Goal: Information Seeking & Learning: Learn about a topic

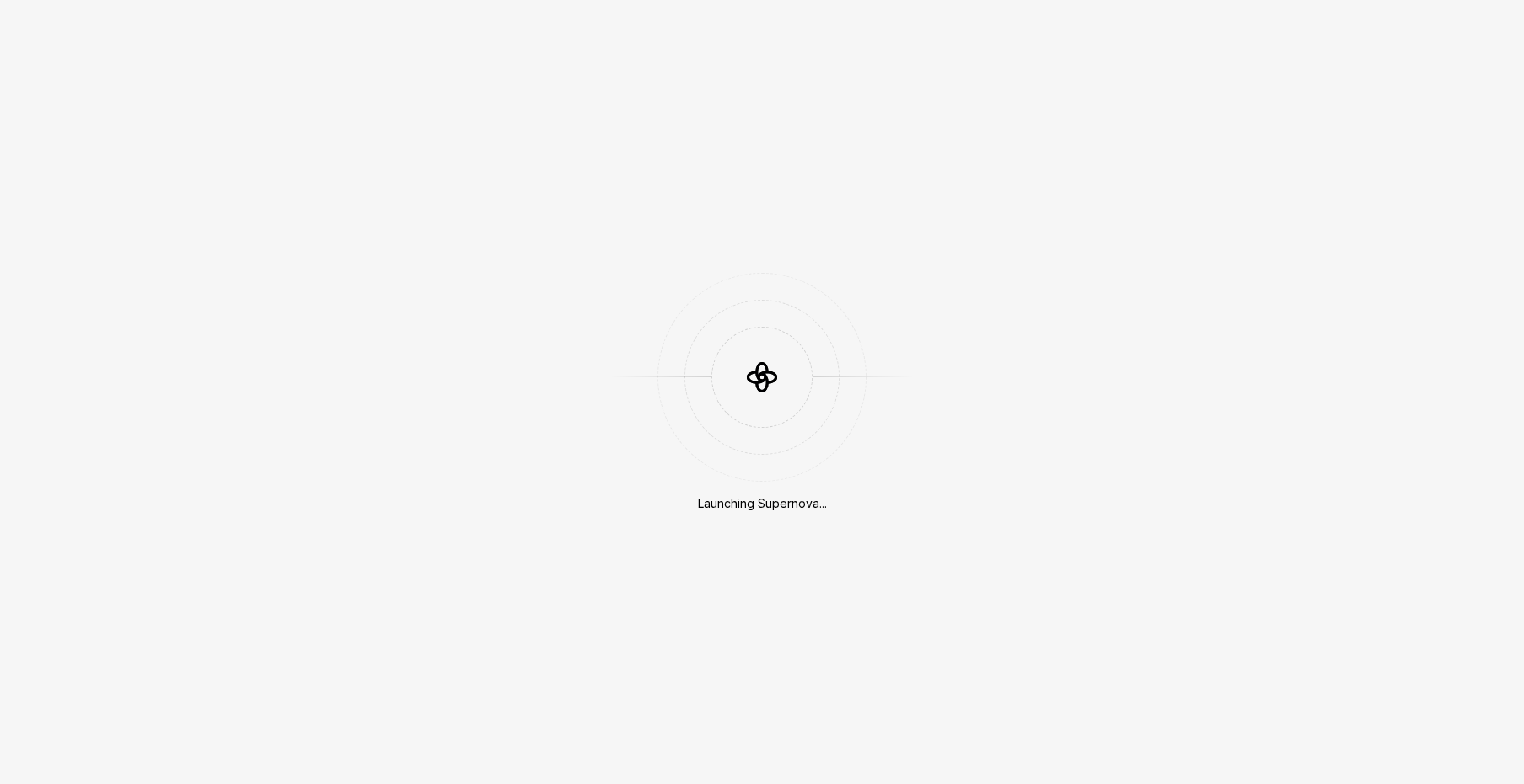
click at [775, 357] on icon at bounding box center [761, 377] width 51 height 51
click at [448, 233] on div "Launching Supernova..." at bounding box center [762, 392] width 1524 height 784
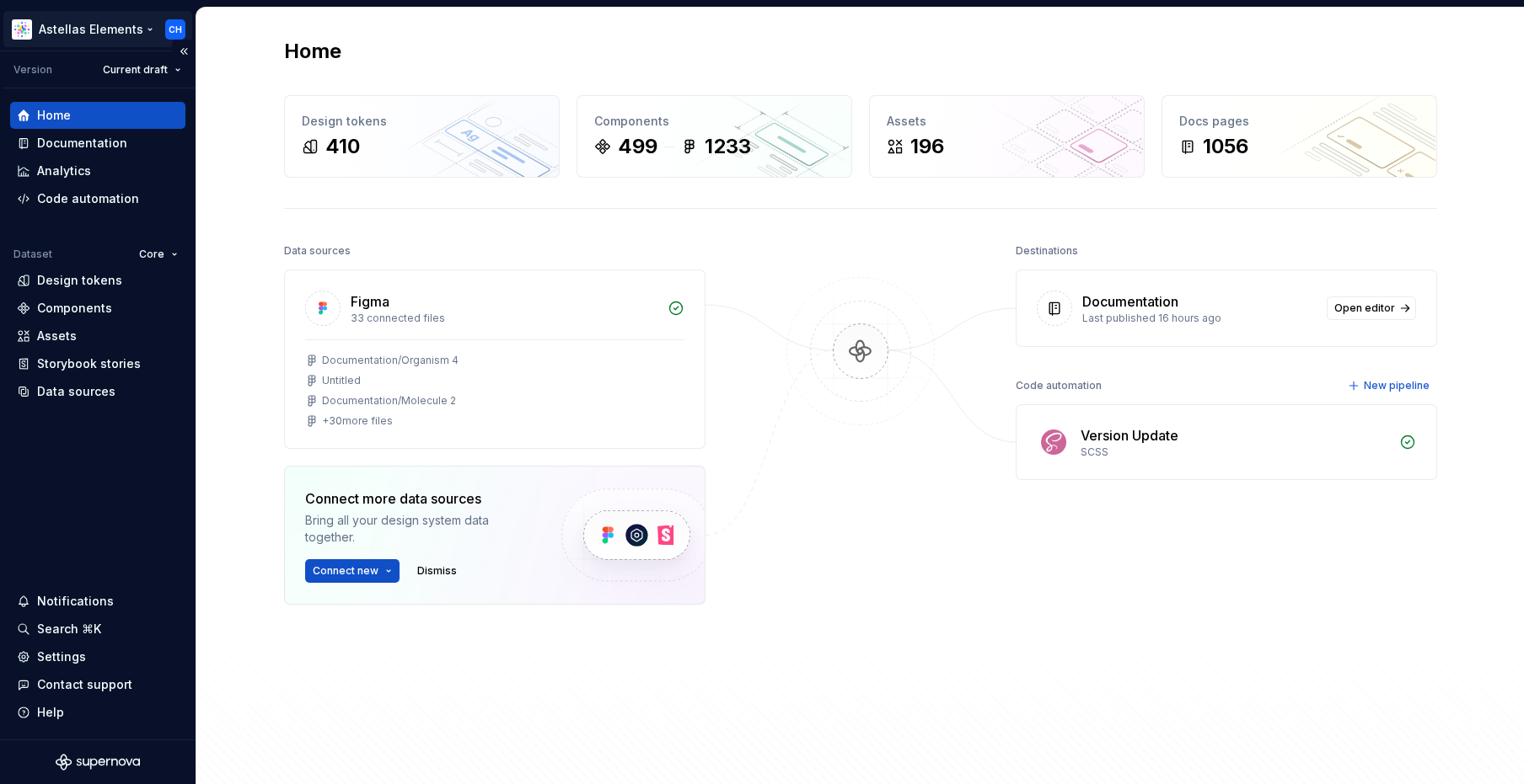
click at [106, 38] on html "Astellas Elements CH Version Current draft Home Documentation Analytics Code au…" at bounding box center [762, 392] width 1524 height 784
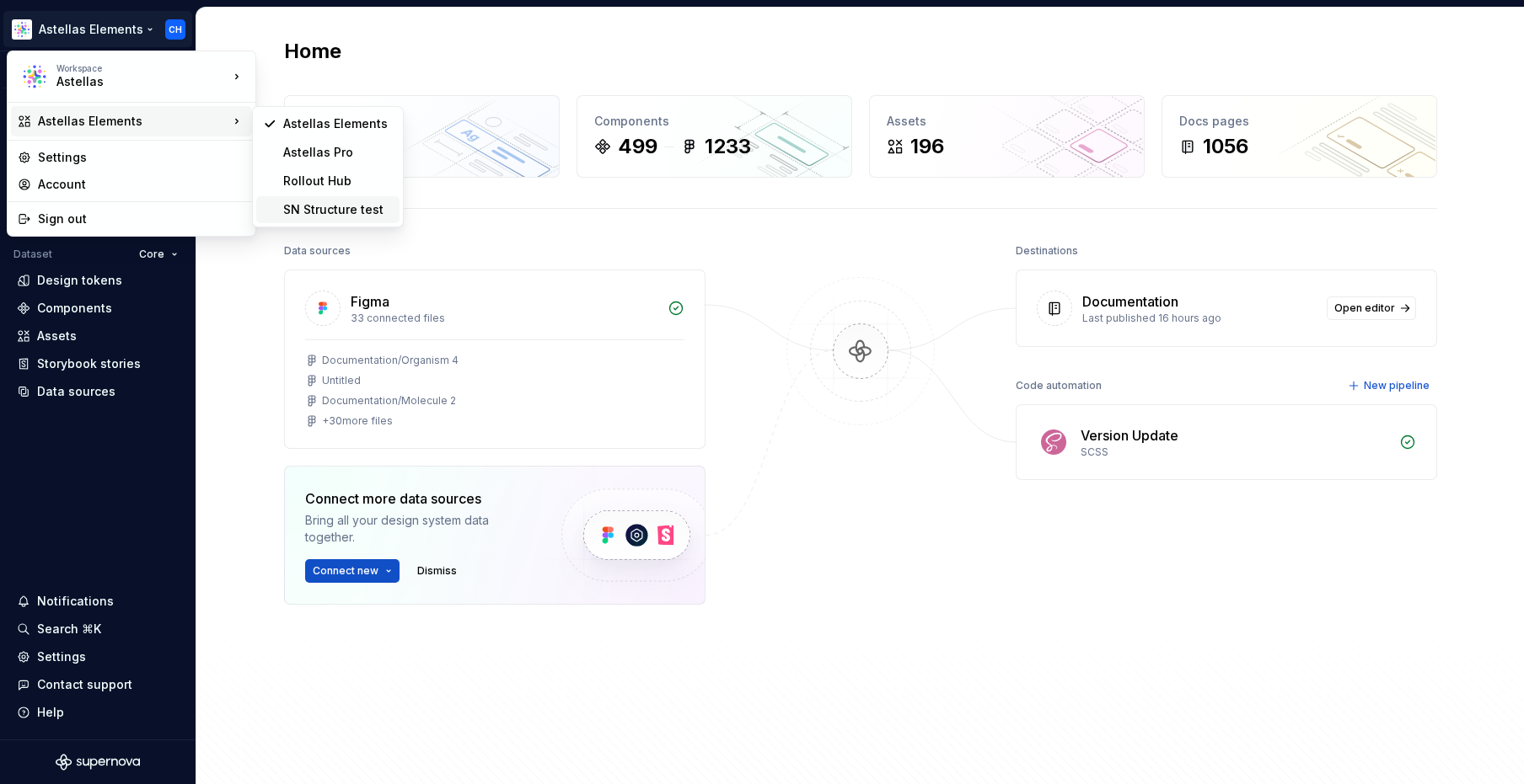
click at [318, 204] on div "SN Structure test" at bounding box center [338, 210] width 110 height 17
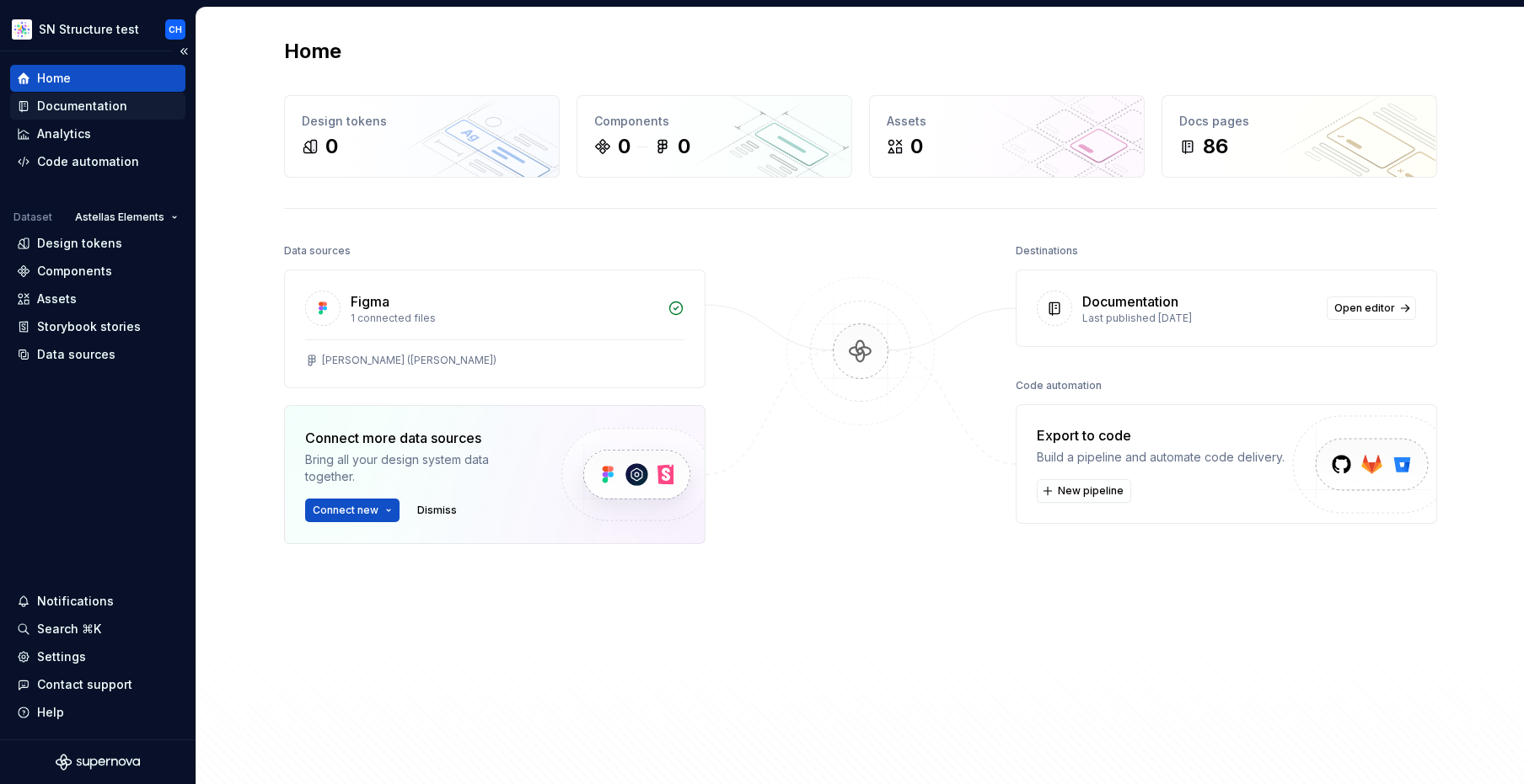
click at [105, 112] on div "Documentation" at bounding box center [82, 106] width 90 height 17
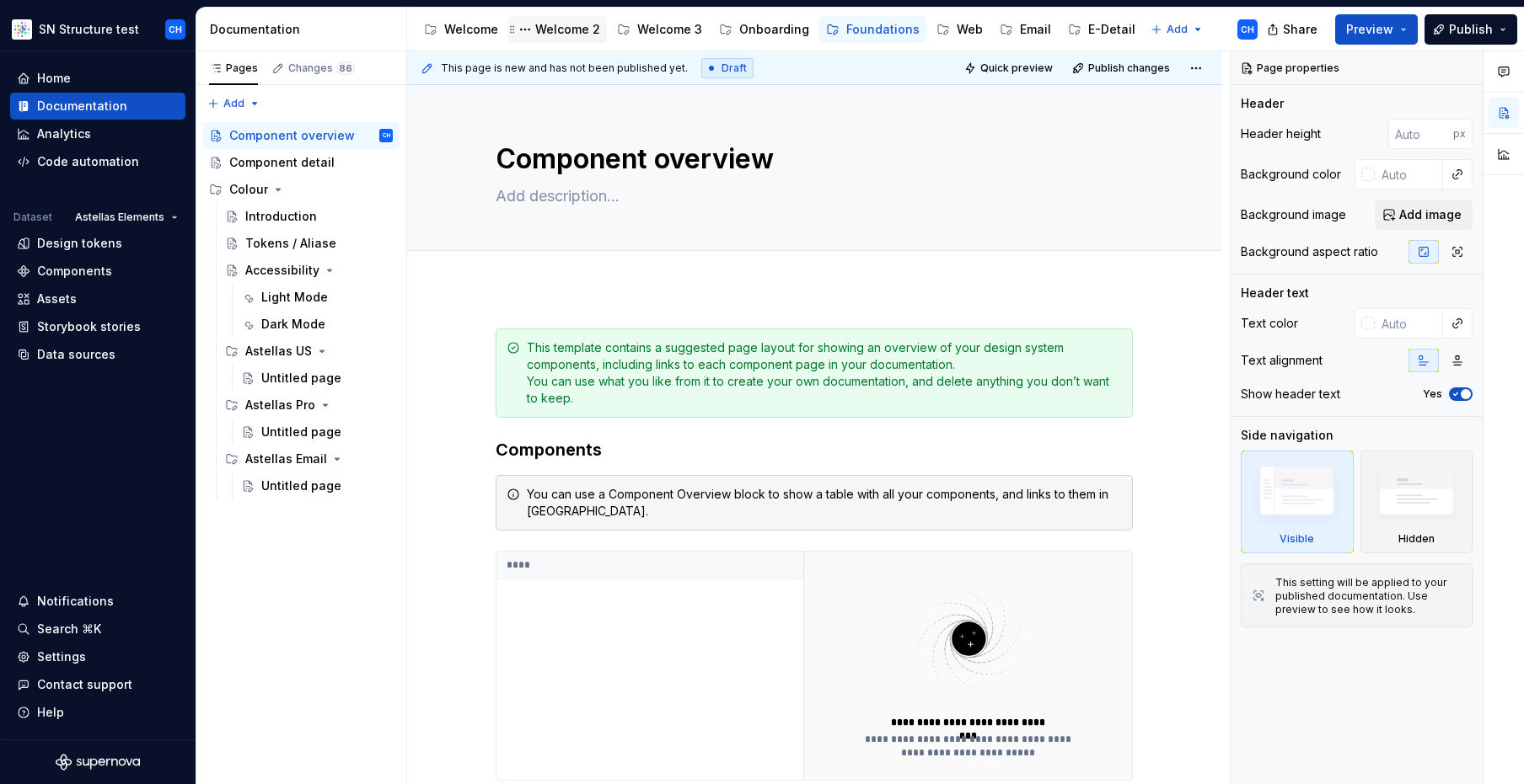
click at [547, 28] on div "Welcome 2" at bounding box center [568, 30] width 65 height 17
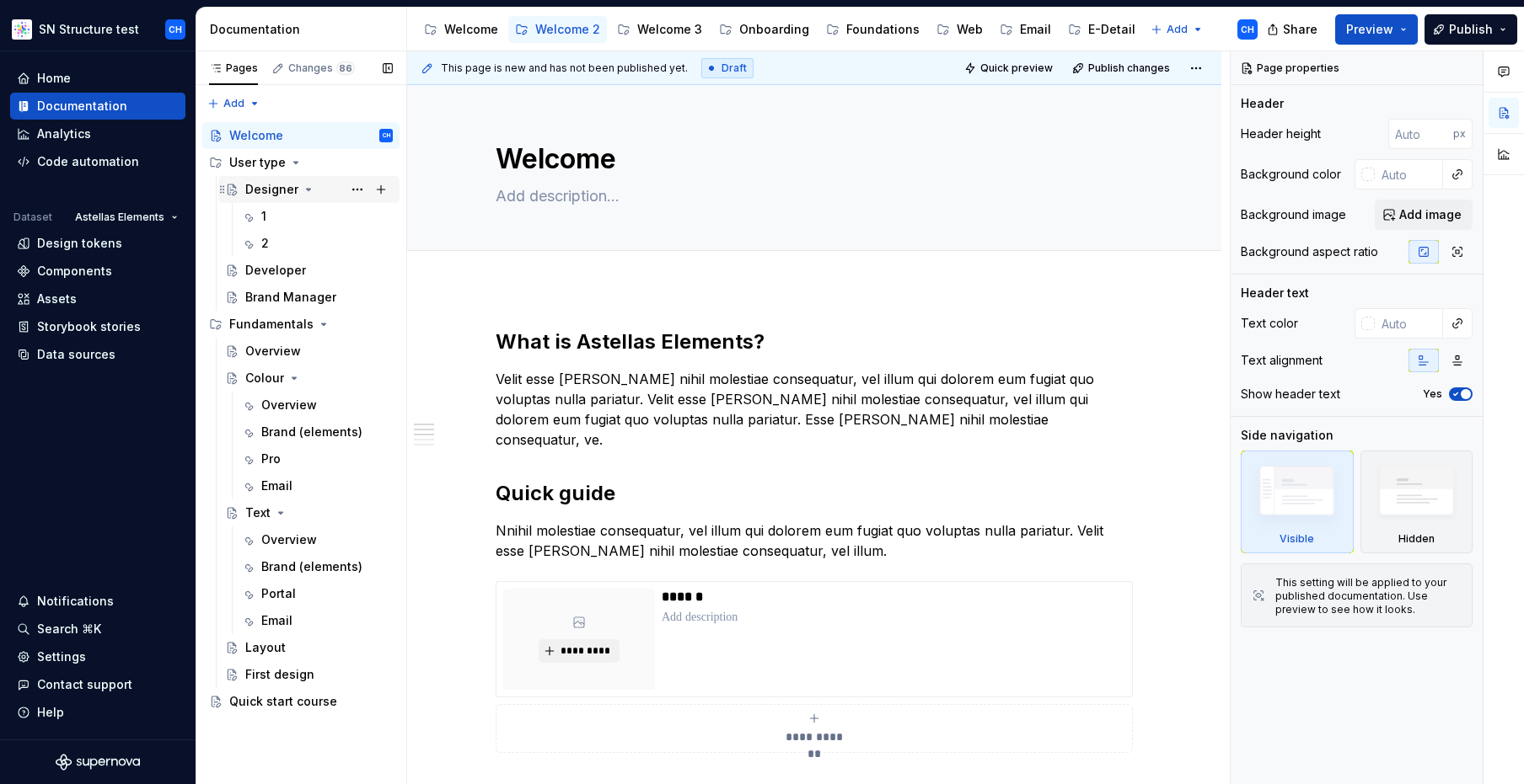
click at [261, 196] on div "Designer" at bounding box center [272, 190] width 53 height 17
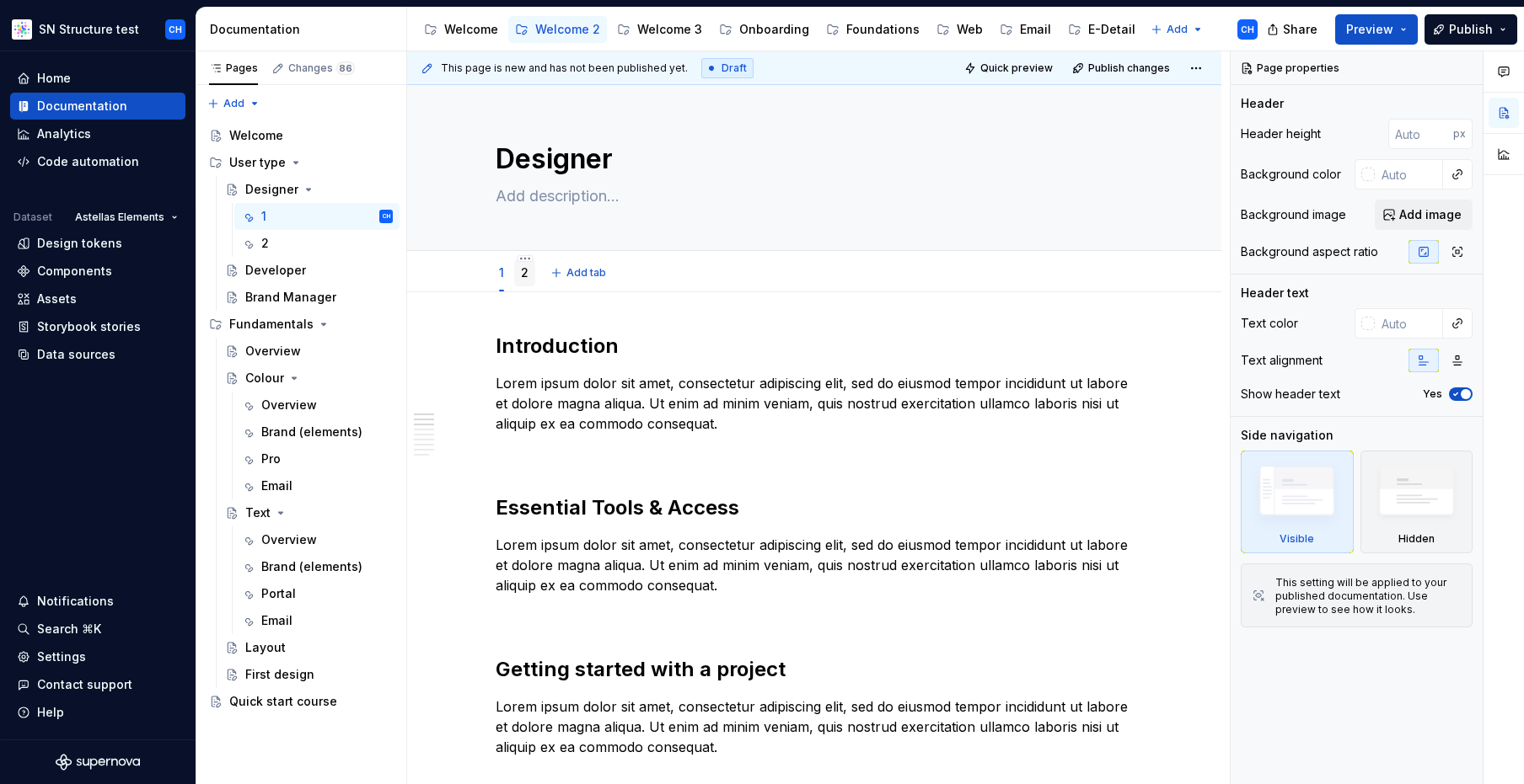
click at [521, 281] on div "2" at bounding box center [524, 273] width 8 height 21
click at [517, 275] on div "2" at bounding box center [524, 272] width 21 height 27
click at [526, 276] on link "2" at bounding box center [524, 272] width 8 height 15
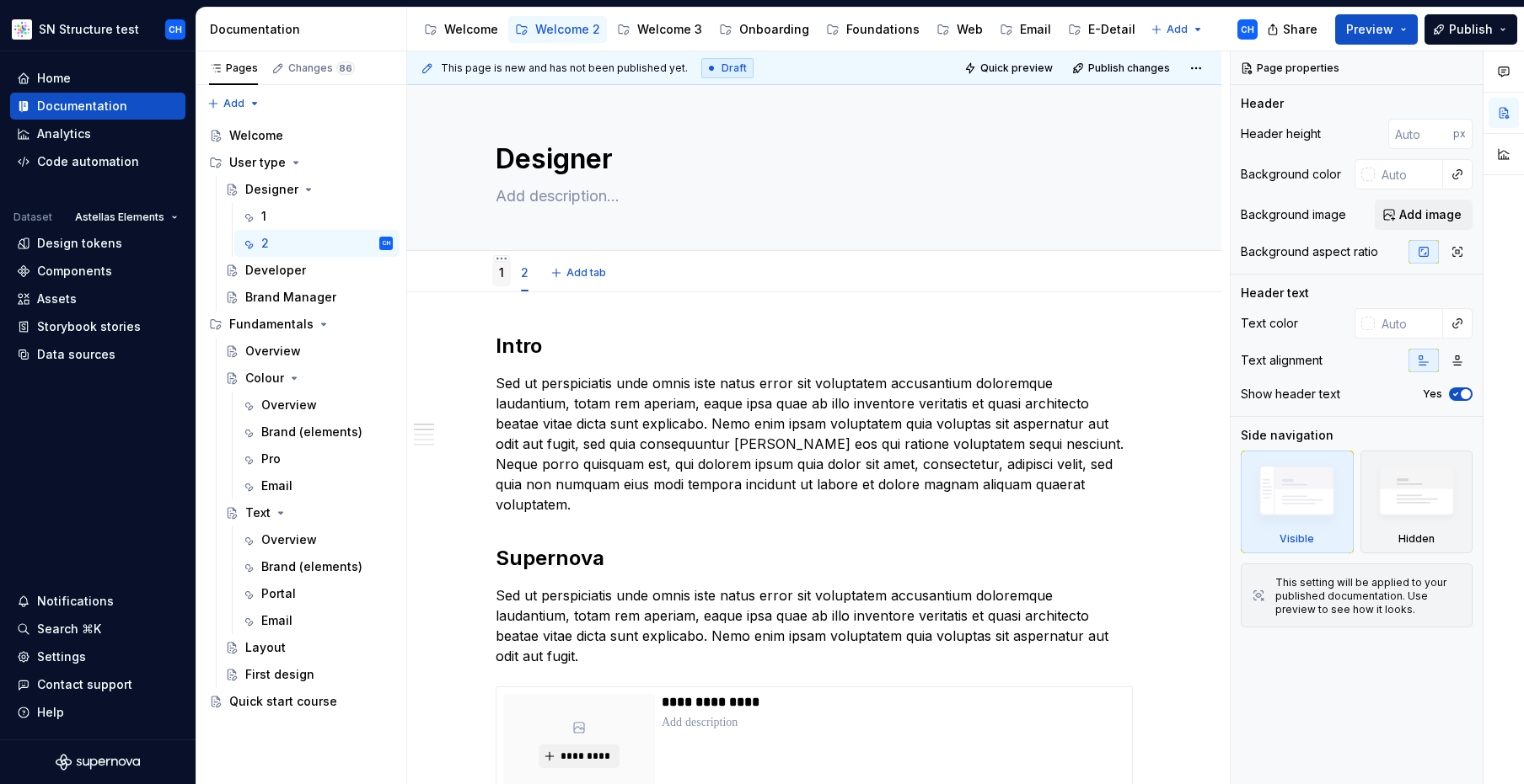
click at [496, 276] on div "1" at bounding box center [502, 272] width 19 height 27
click at [530, 277] on div "2" at bounding box center [524, 272] width 21 height 27
click at [523, 258] on html "SN Structure test CH Home Documentation Analytics Code automation Dataset Astel…" at bounding box center [762, 392] width 1524 height 784
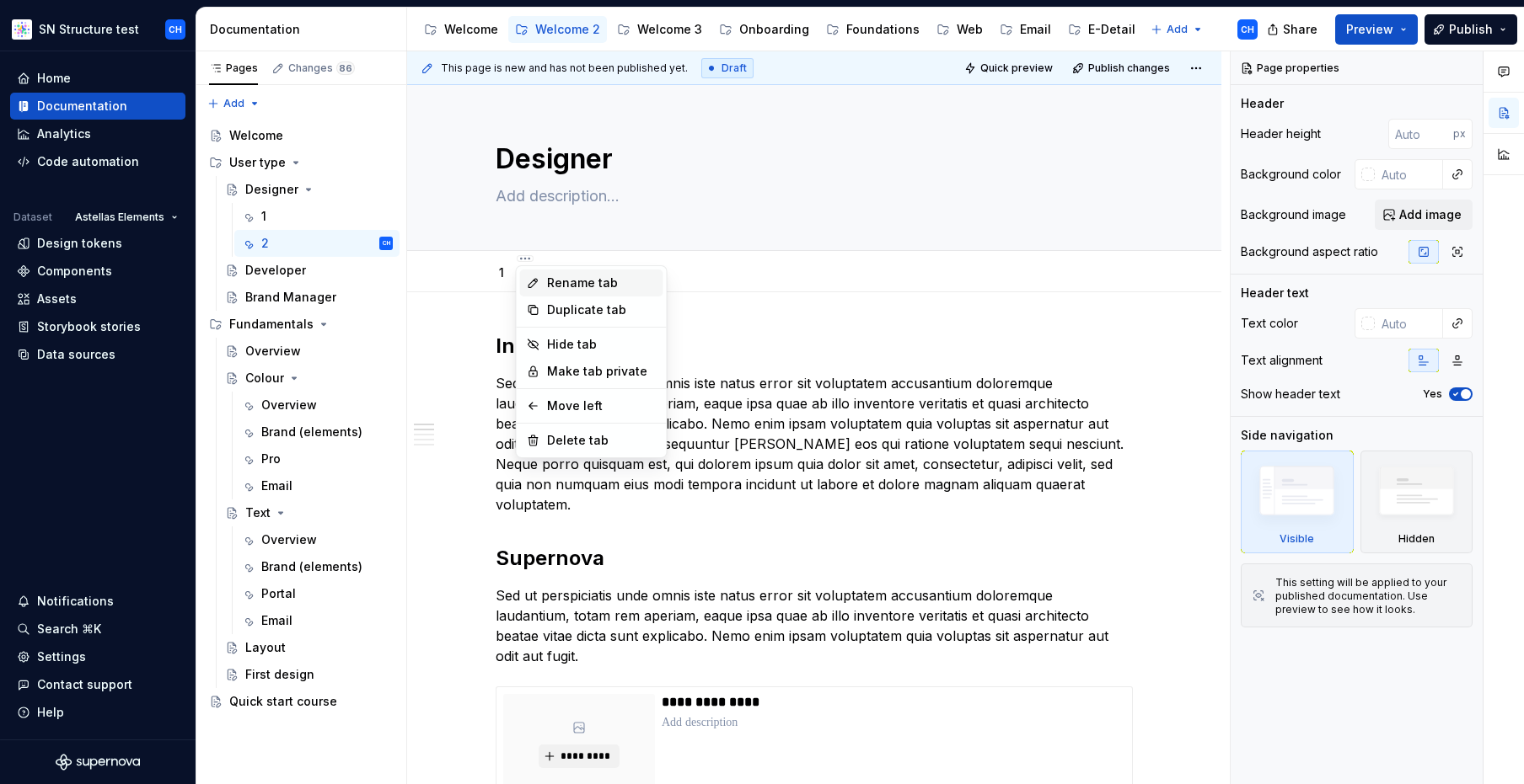
type textarea "*"
click at [542, 285] on div "Rename tab" at bounding box center [591, 282] width 143 height 27
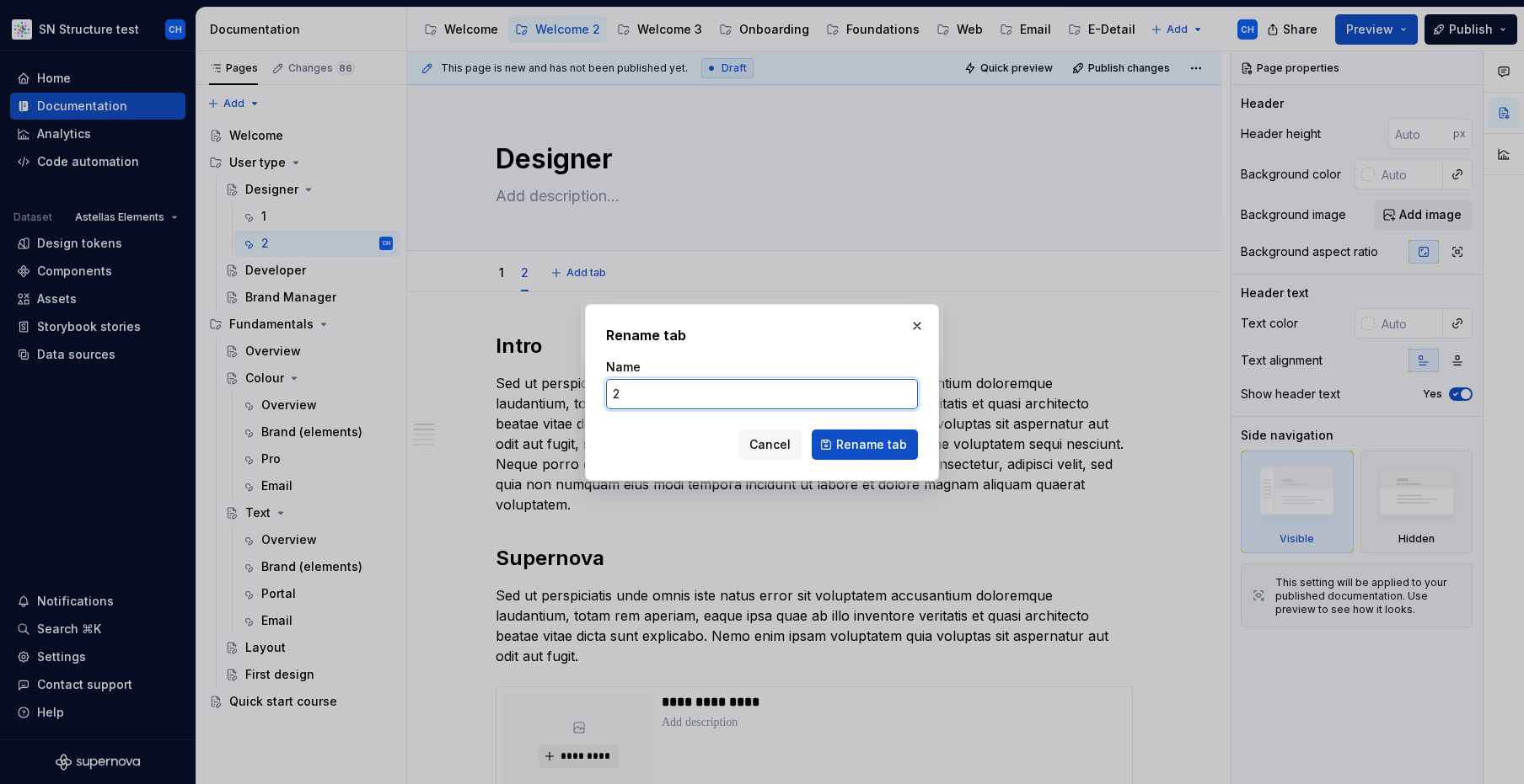
drag, startPoint x: 638, startPoint y: 395, endPoint x: 522, endPoint y: 371, distance: 118.5
click at [522, 371] on div "Rename tab Name 2 Cancel Rename tab" at bounding box center [762, 392] width 1524 height 784
type input "Quick guide"
click button "Rename tab" at bounding box center [865, 444] width 106 height 30
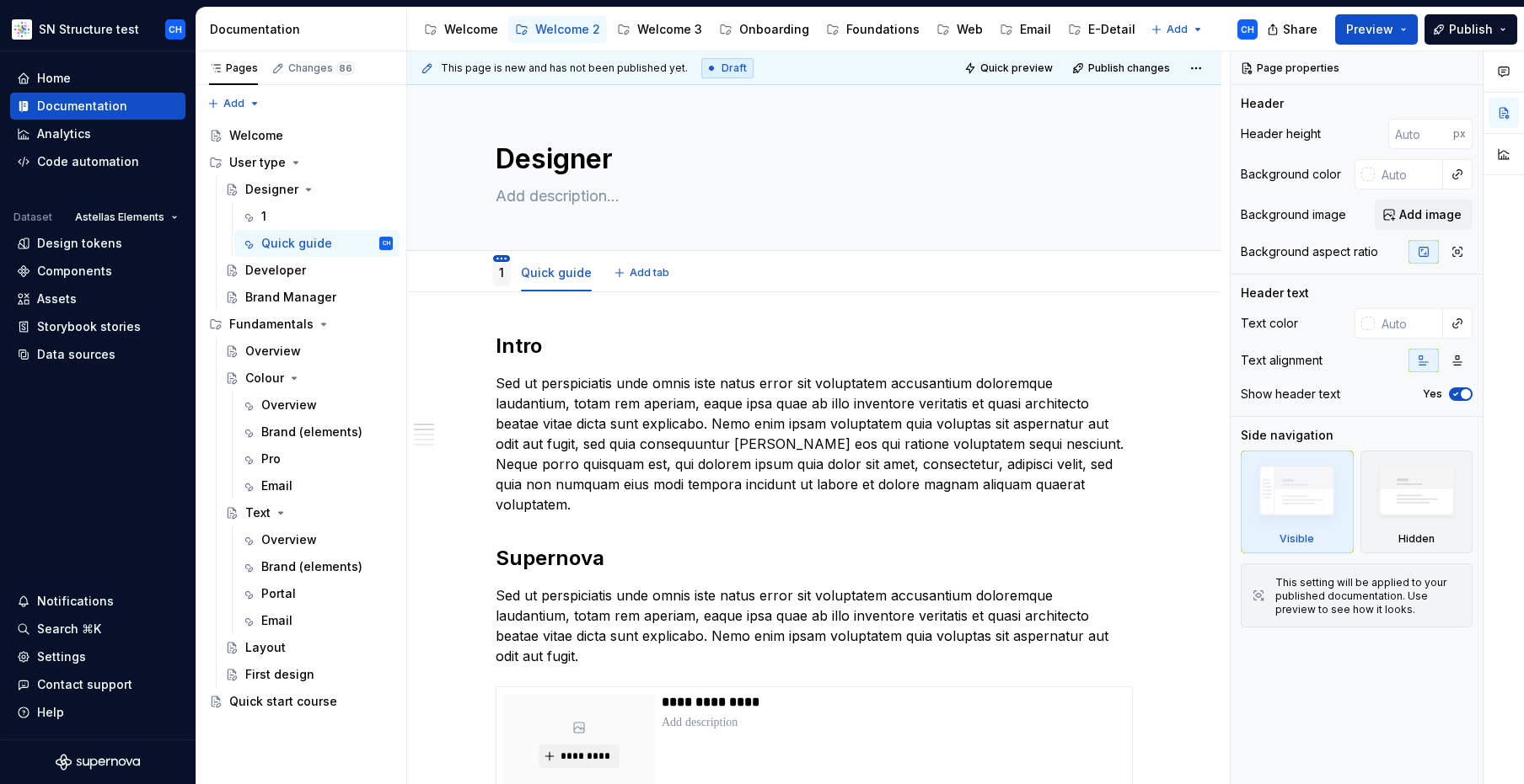
click at [500, 259] on html "SN Structure test CH Home Documentation Analytics Code automation Dataset Astel…" at bounding box center [762, 392] width 1524 height 784
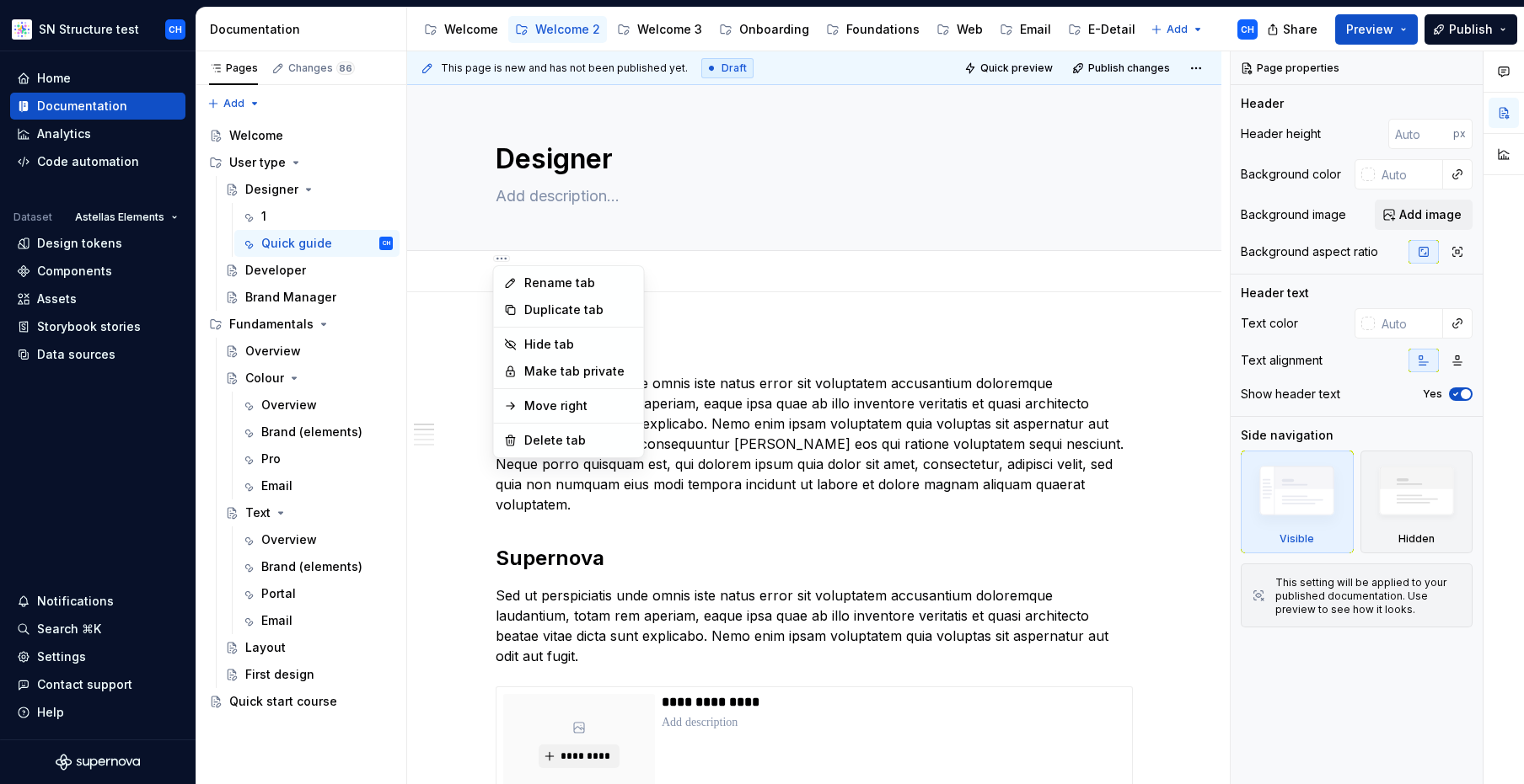
type textarea "*"
click at [558, 284] on div "Rename tab" at bounding box center [579, 283] width 110 height 17
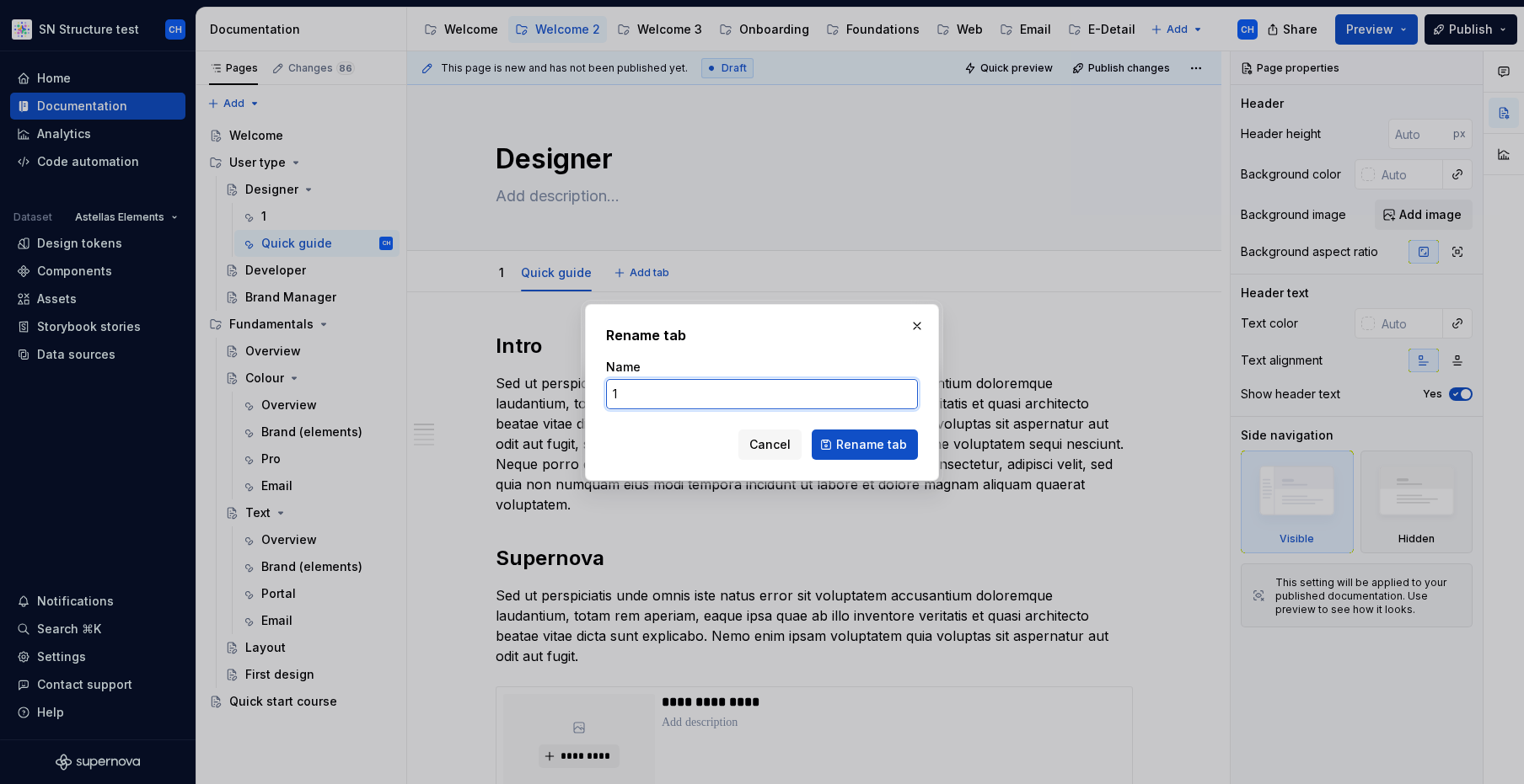
drag, startPoint x: 633, startPoint y: 396, endPoint x: 608, endPoint y: 393, distance: 25.2
click at [608, 393] on input "1" at bounding box center [761, 394] width 311 height 30
type input "Overview"
click button "Rename tab" at bounding box center [865, 444] width 106 height 30
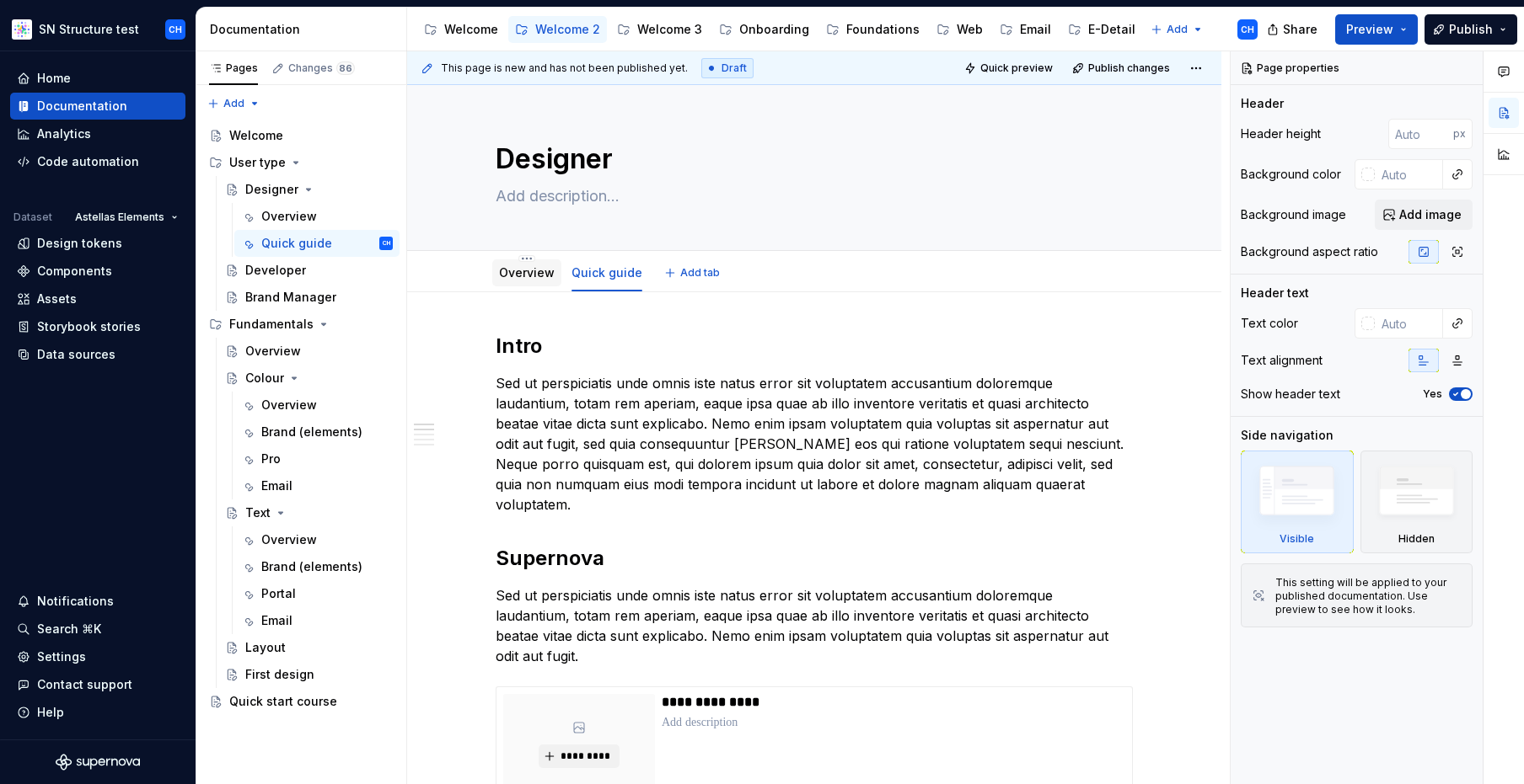
click at [519, 274] on link "Overview" at bounding box center [526, 272] width 56 height 15
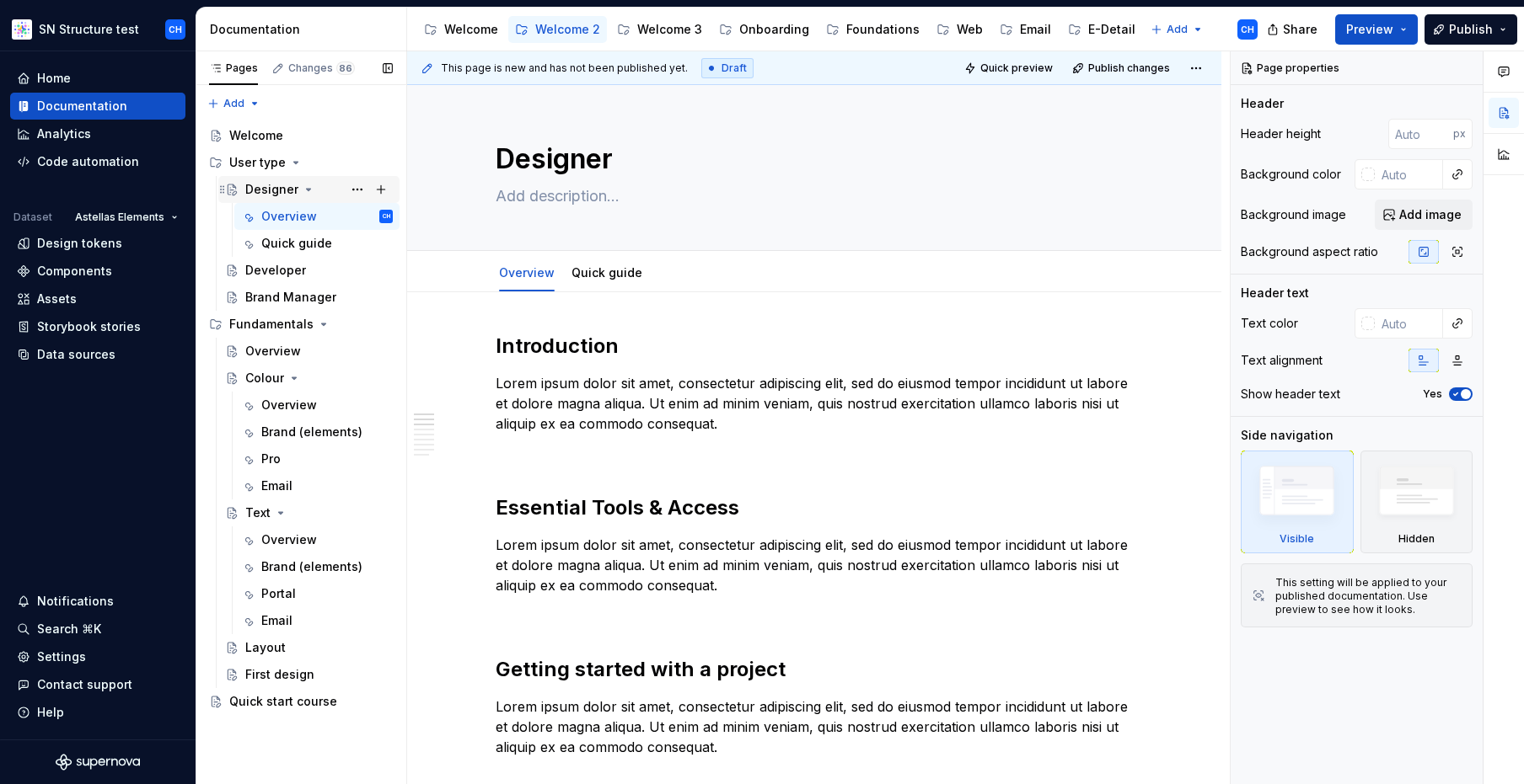
click at [263, 190] on div "Designer" at bounding box center [272, 190] width 53 height 17
click at [254, 136] on div "Welcome" at bounding box center [256, 136] width 54 height 17
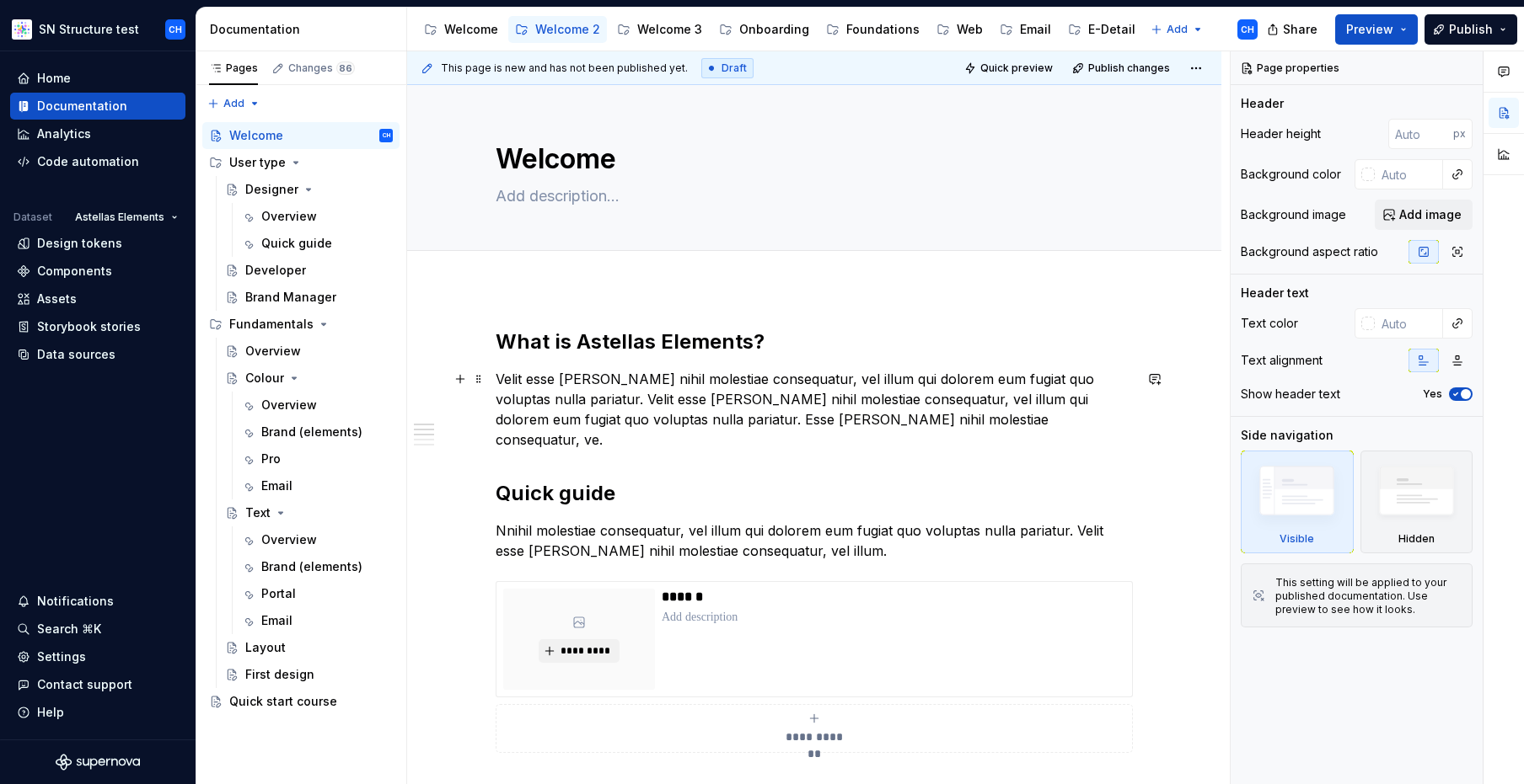
click at [610, 389] on p "Velit esse [PERSON_NAME] nihil molestiae consequatur, vel illum qui dolorem eum…" at bounding box center [813, 409] width 637 height 81
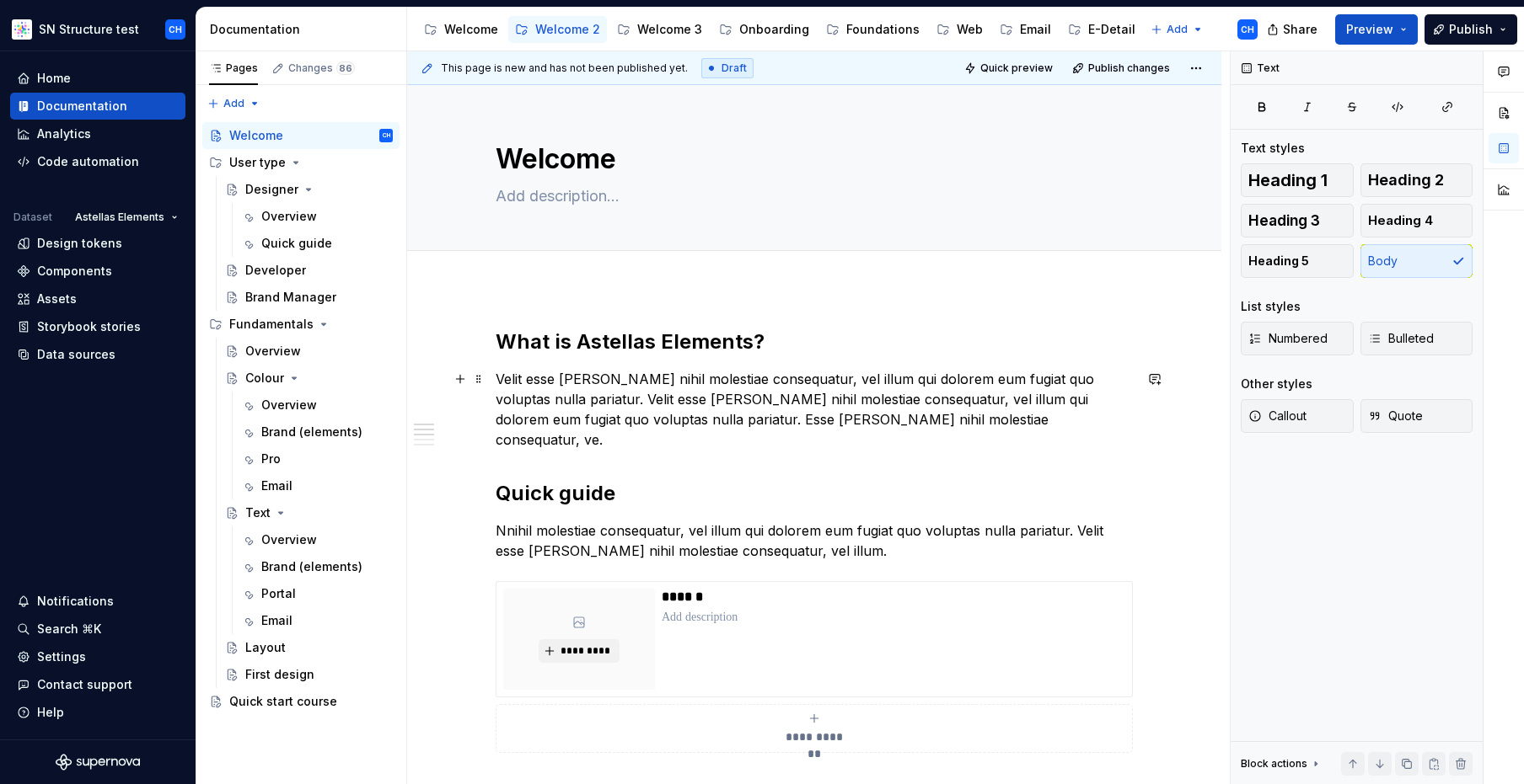
click at [610, 389] on p "Velit esse [PERSON_NAME] nihil molestiae consequatur, vel illum qui dolorem eum…" at bounding box center [813, 409] width 637 height 81
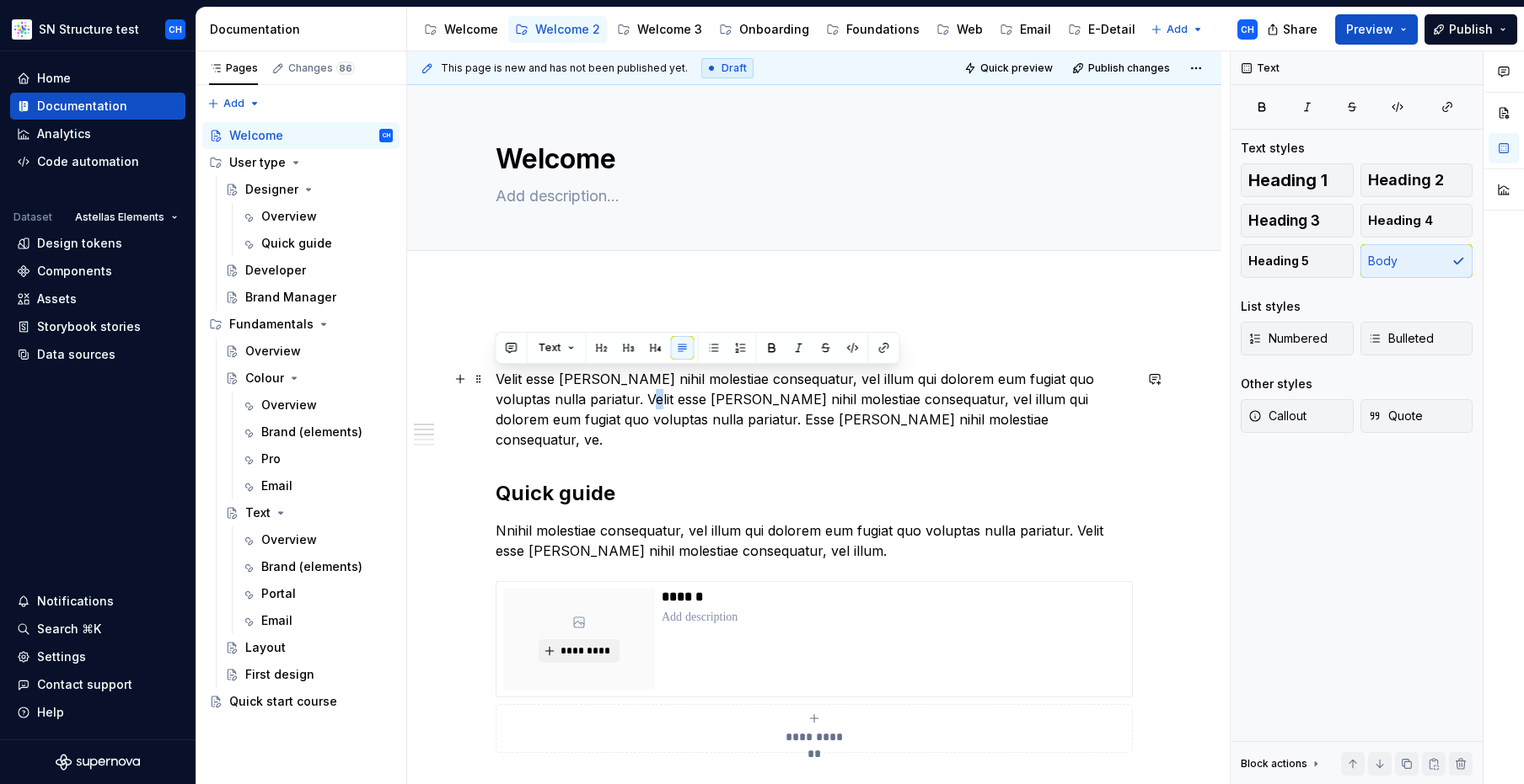
click at [610, 389] on p "Velit esse [PERSON_NAME] nihil molestiae consequatur, vel illum qui dolorem eum…" at bounding box center [813, 409] width 637 height 81
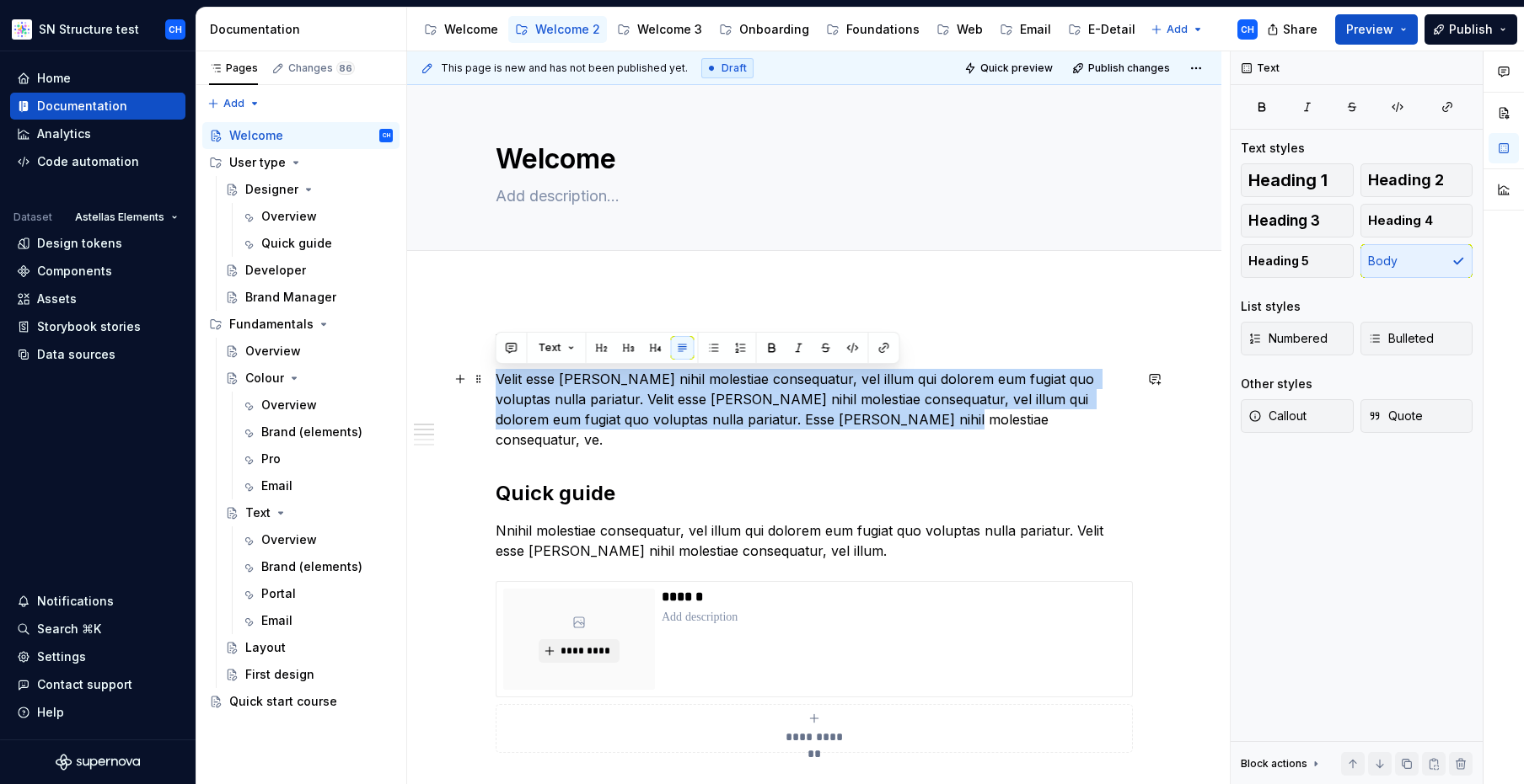
click at [610, 389] on p "Velit esse [PERSON_NAME] nihil molestiae consequatur, vel illum qui dolorem eum…" at bounding box center [813, 409] width 637 height 81
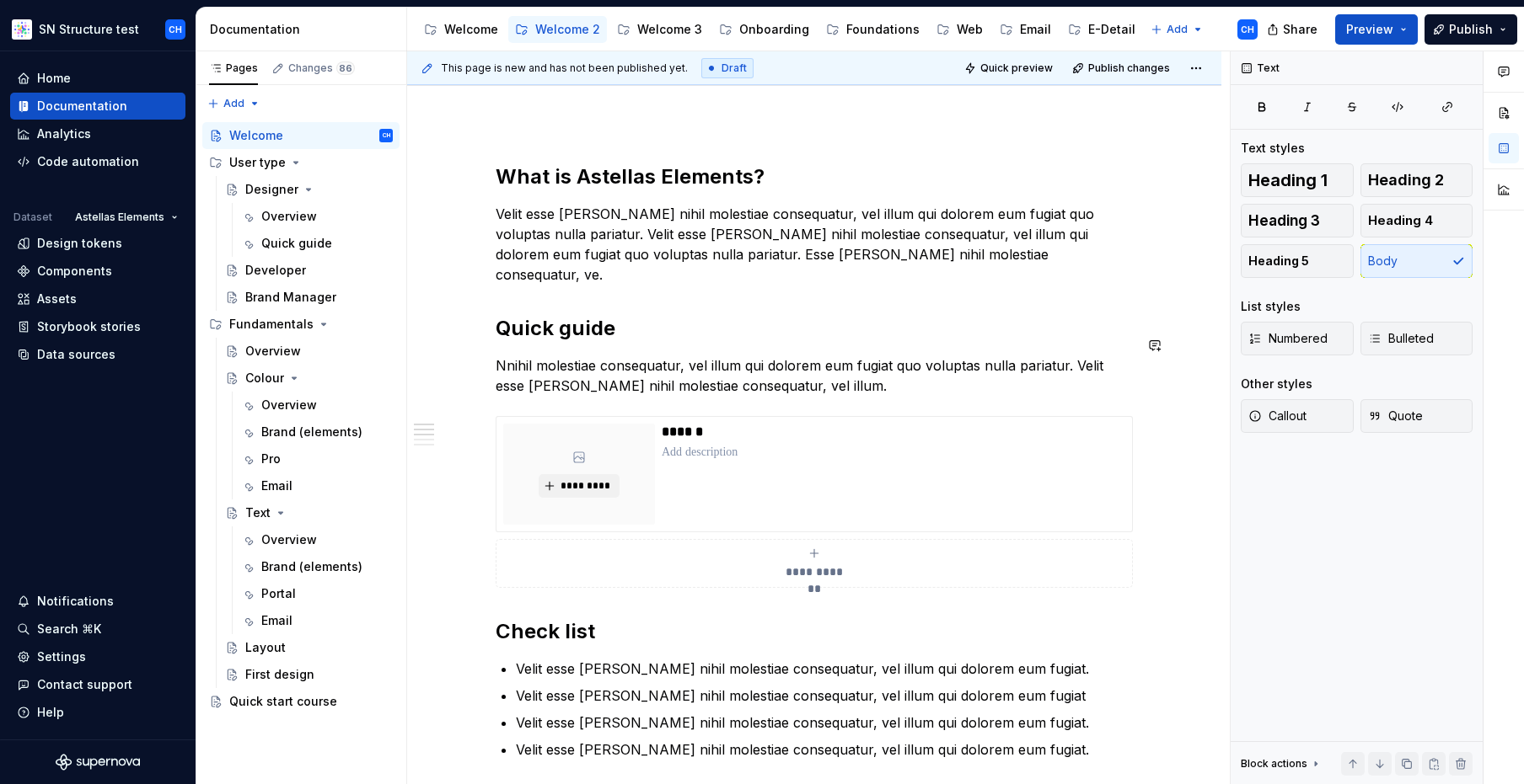
scroll to position [177, 0]
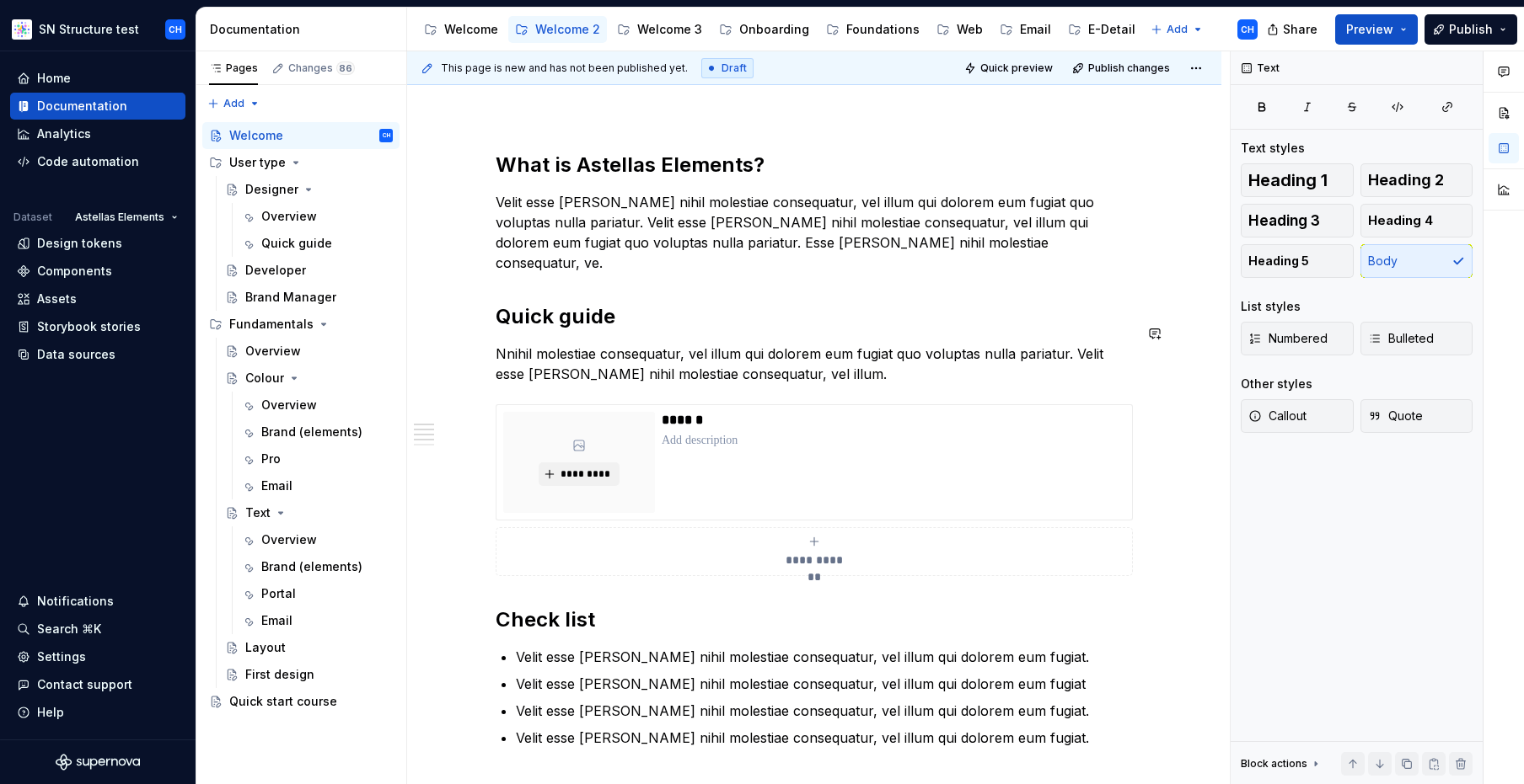
click at [555, 347] on p "Nnihil molestiae consequatur, vel illum qui dolorem eum fugiat quo voluptas nul…" at bounding box center [813, 364] width 637 height 40
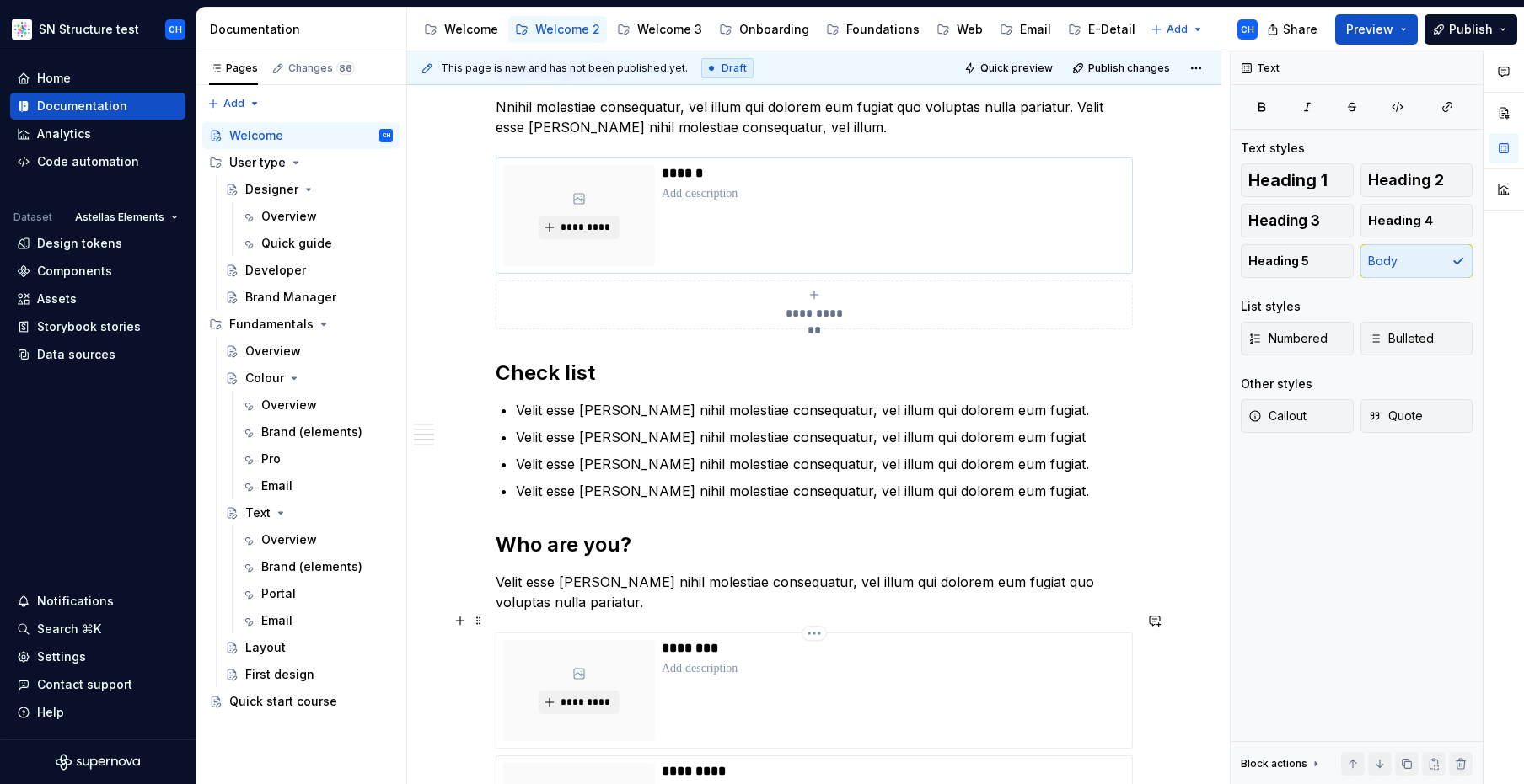
scroll to position [112, 0]
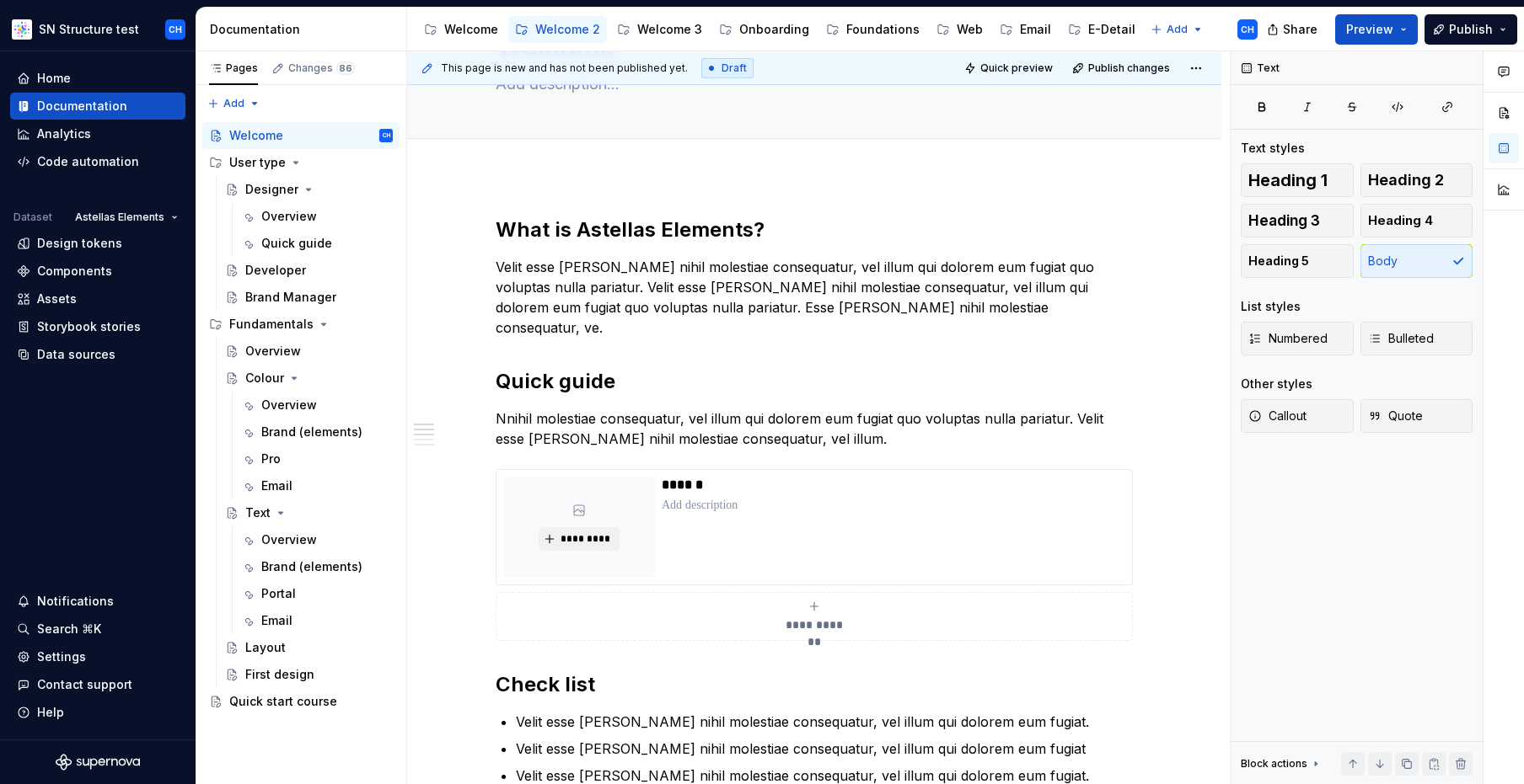
type textarea "*"
click at [572, 368] on h2 "Quick guide" at bounding box center [813, 381] width 637 height 27
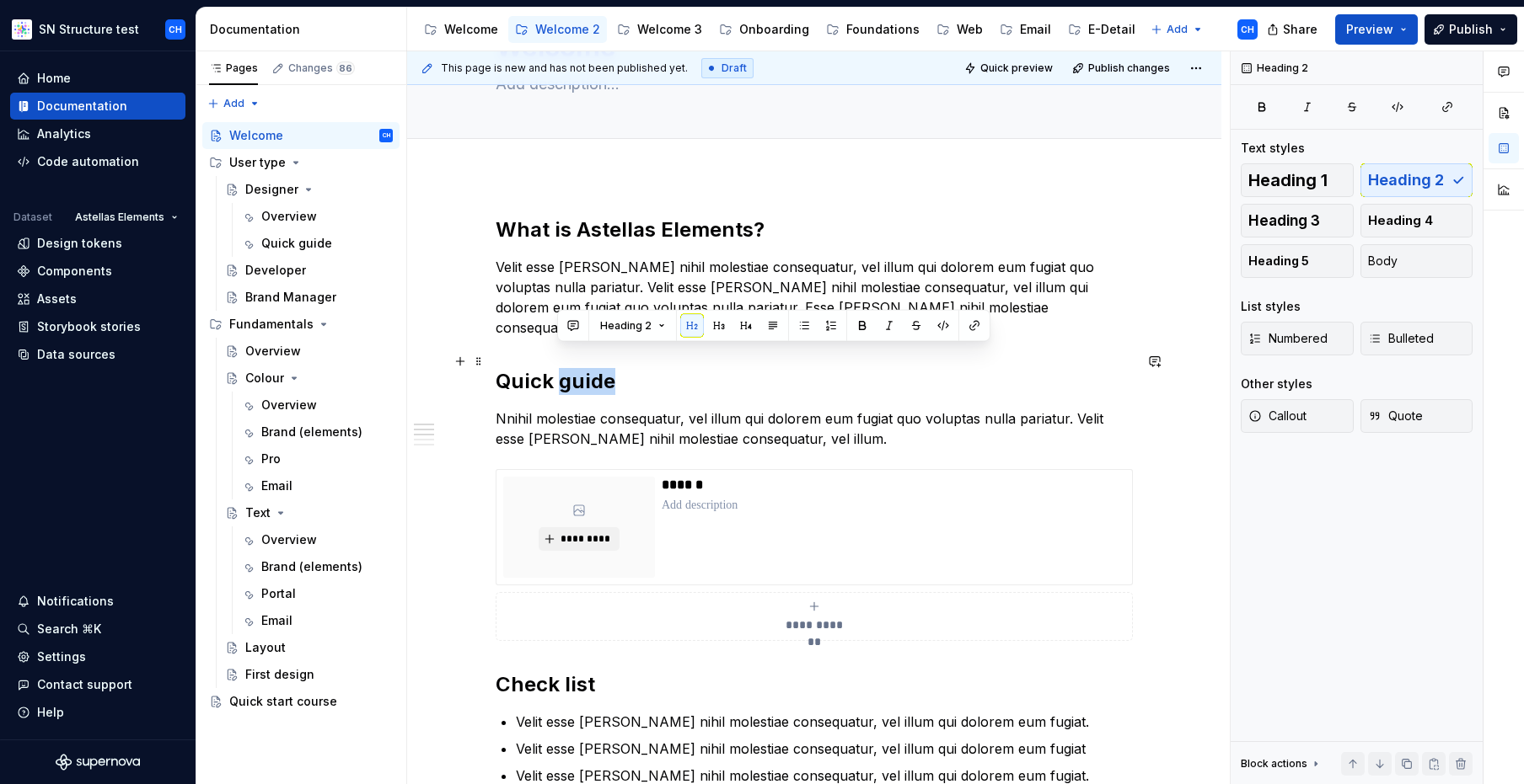
click at [572, 368] on h2 "Quick guide" at bounding box center [813, 381] width 637 height 27
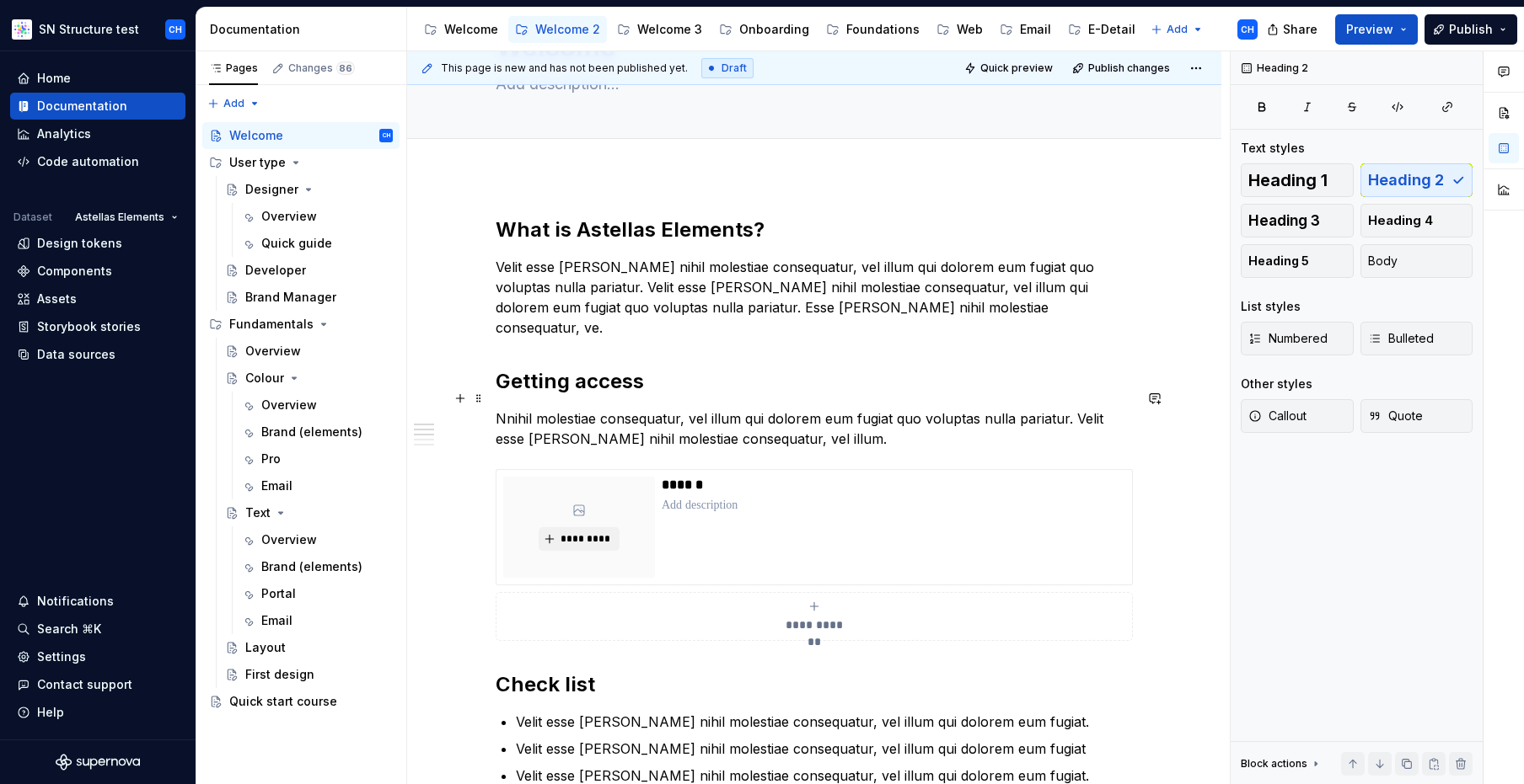
click at [602, 408] on p "Nnihil molestiae consequatur, vel illum qui dolorem eum fugiat quo voluptas nul…" at bounding box center [813, 428] width 637 height 40
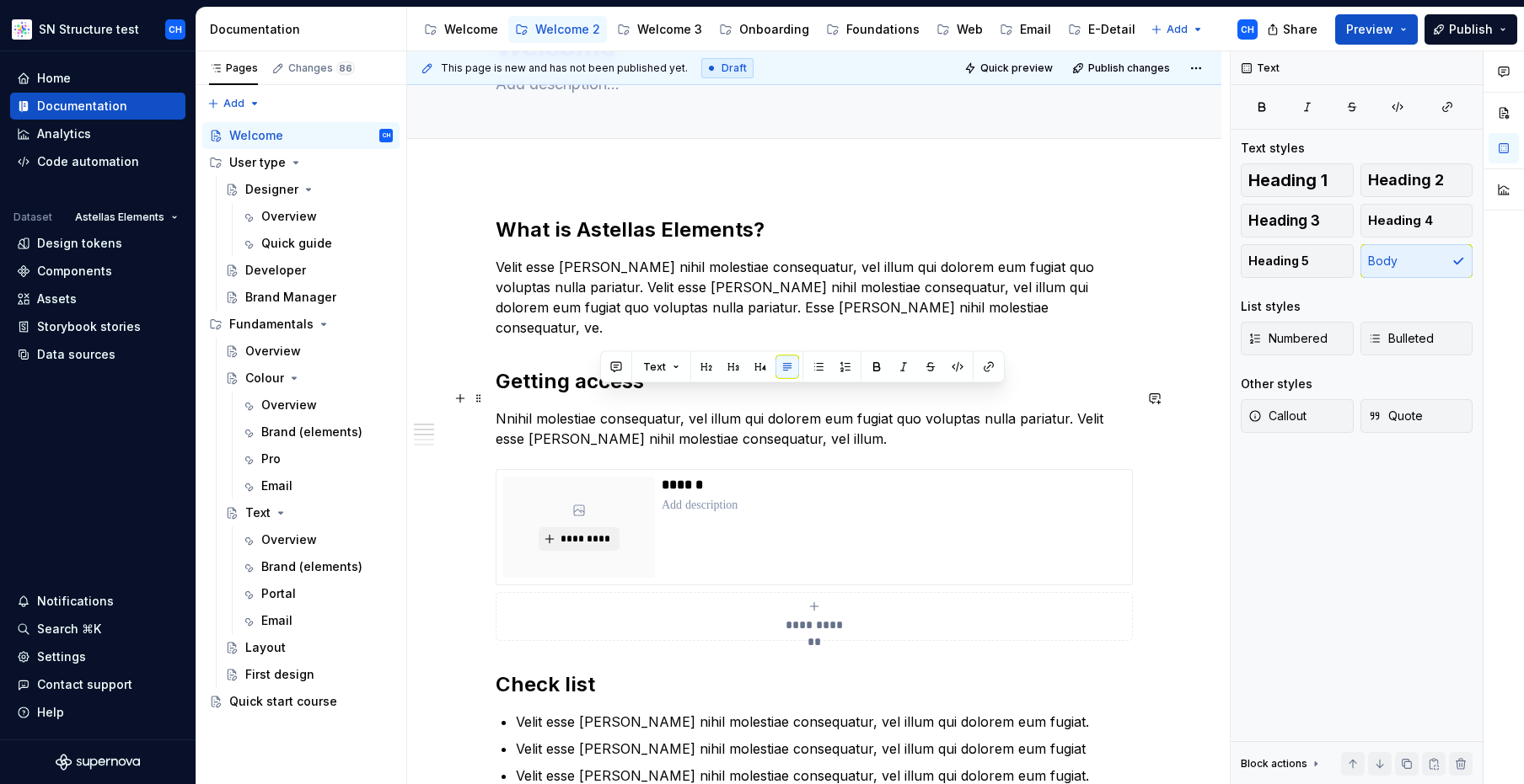
click at [602, 408] on p "Nnihil molestiae consequatur, vel illum qui dolorem eum fugiat quo voluptas nul…" at bounding box center [813, 428] width 637 height 40
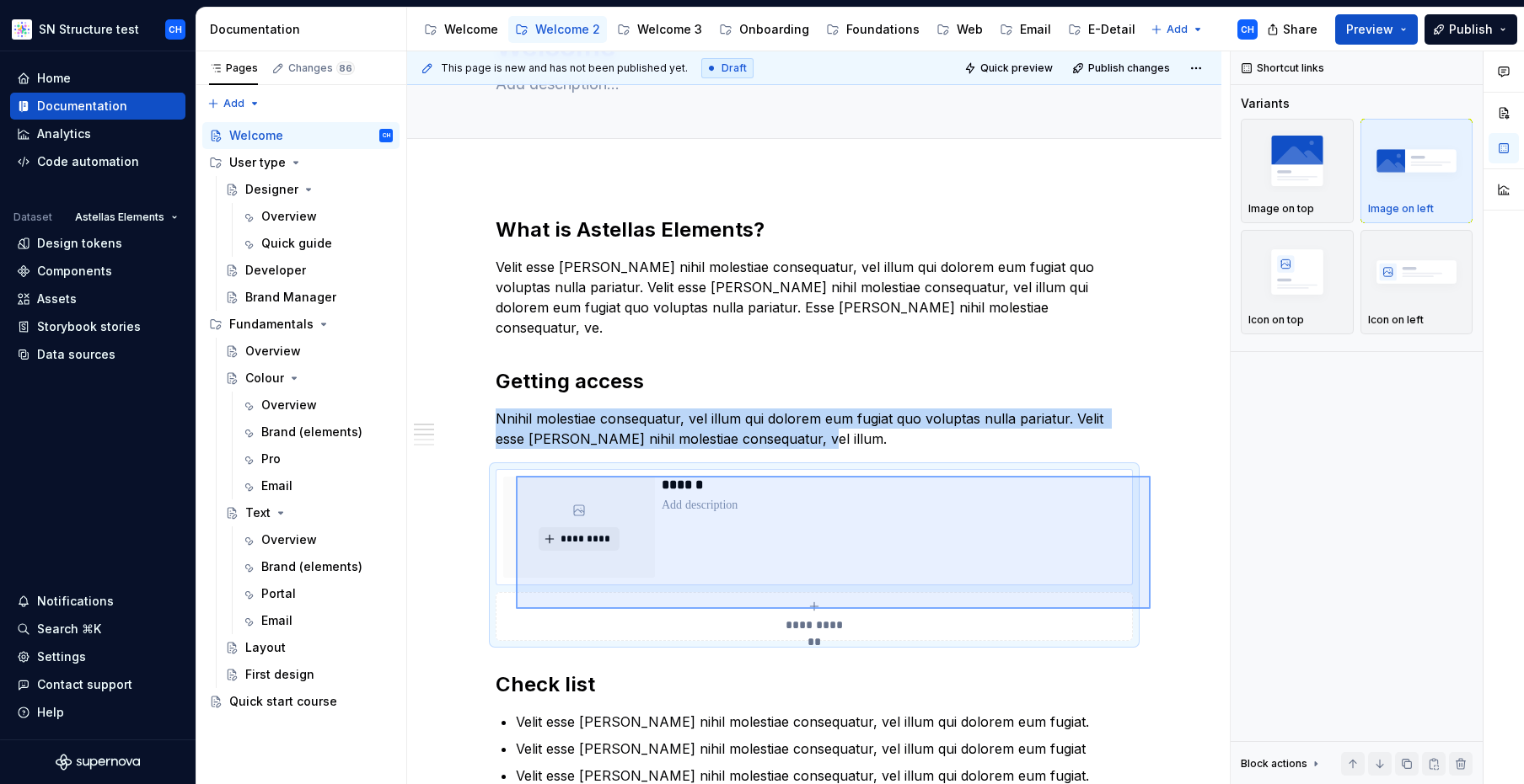
drag, startPoint x: 1122, startPoint y: 602, endPoint x: 512, endPoint y: 472, distance: 623.7
click at [513, 473] on div "**********" at bounding box center [818, 418] width 823 height 733
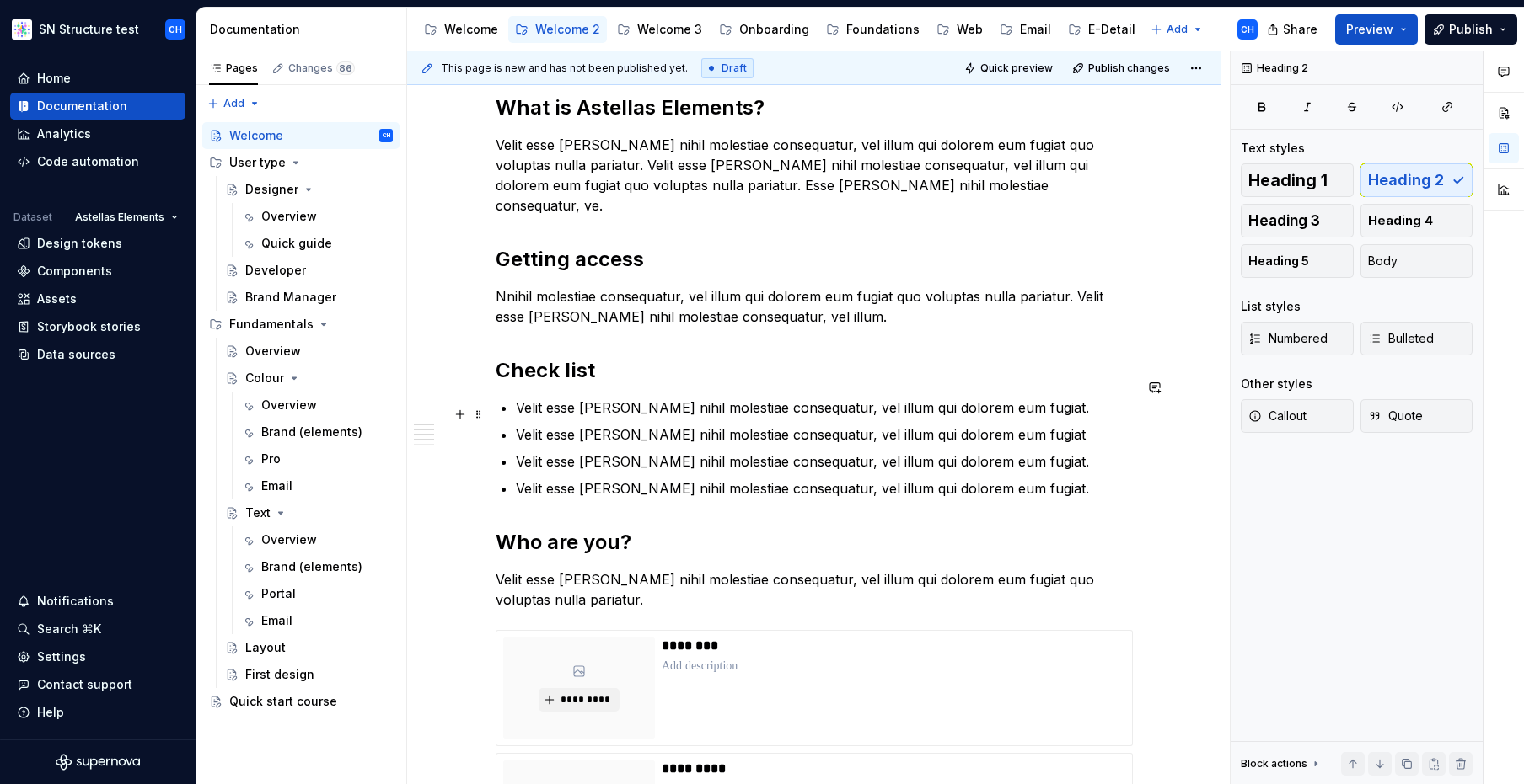
scroll to position [240, 0]
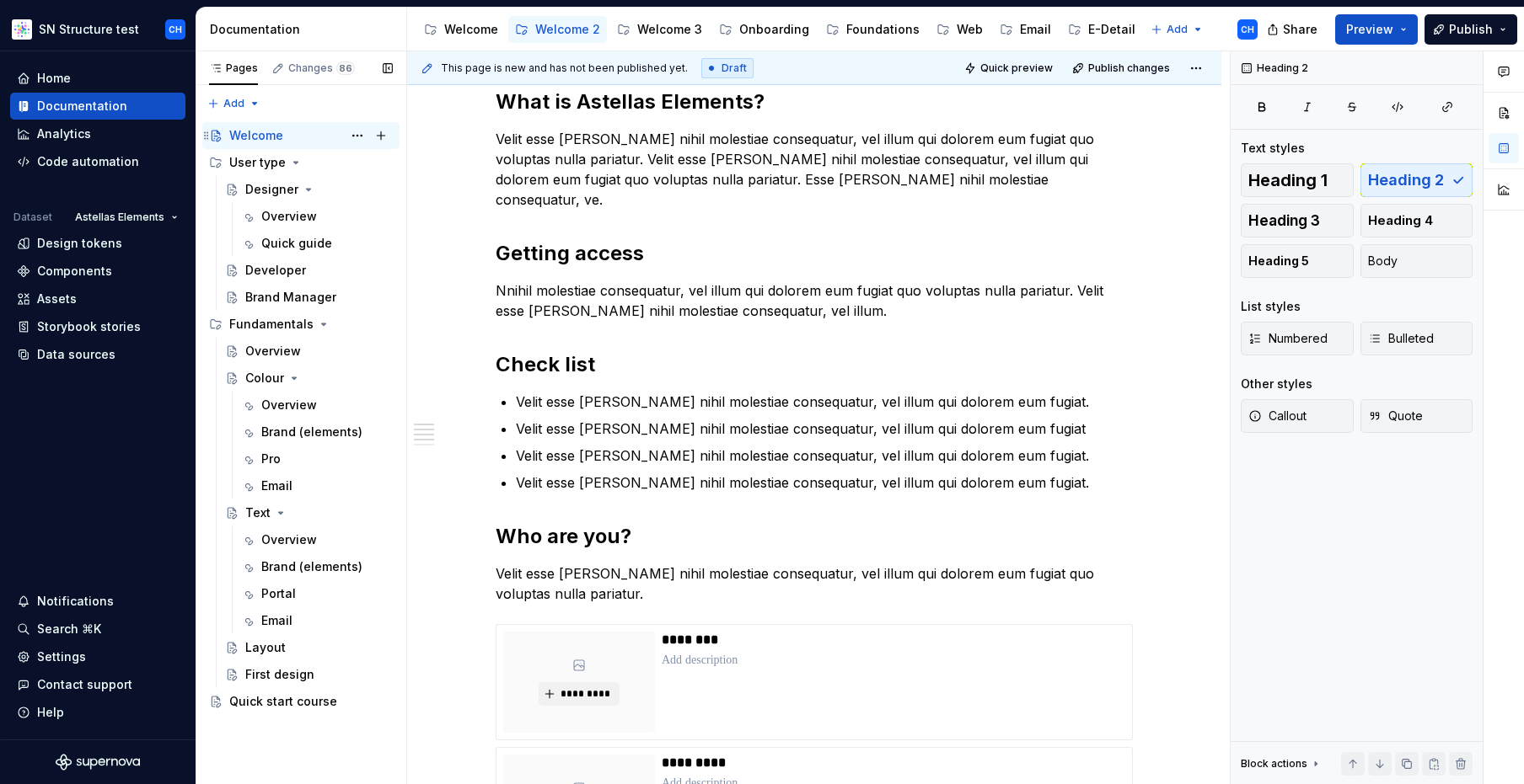
click at [287, 141] on div "Welcome CH" at bounding box center [311, 135] width 164 height 23
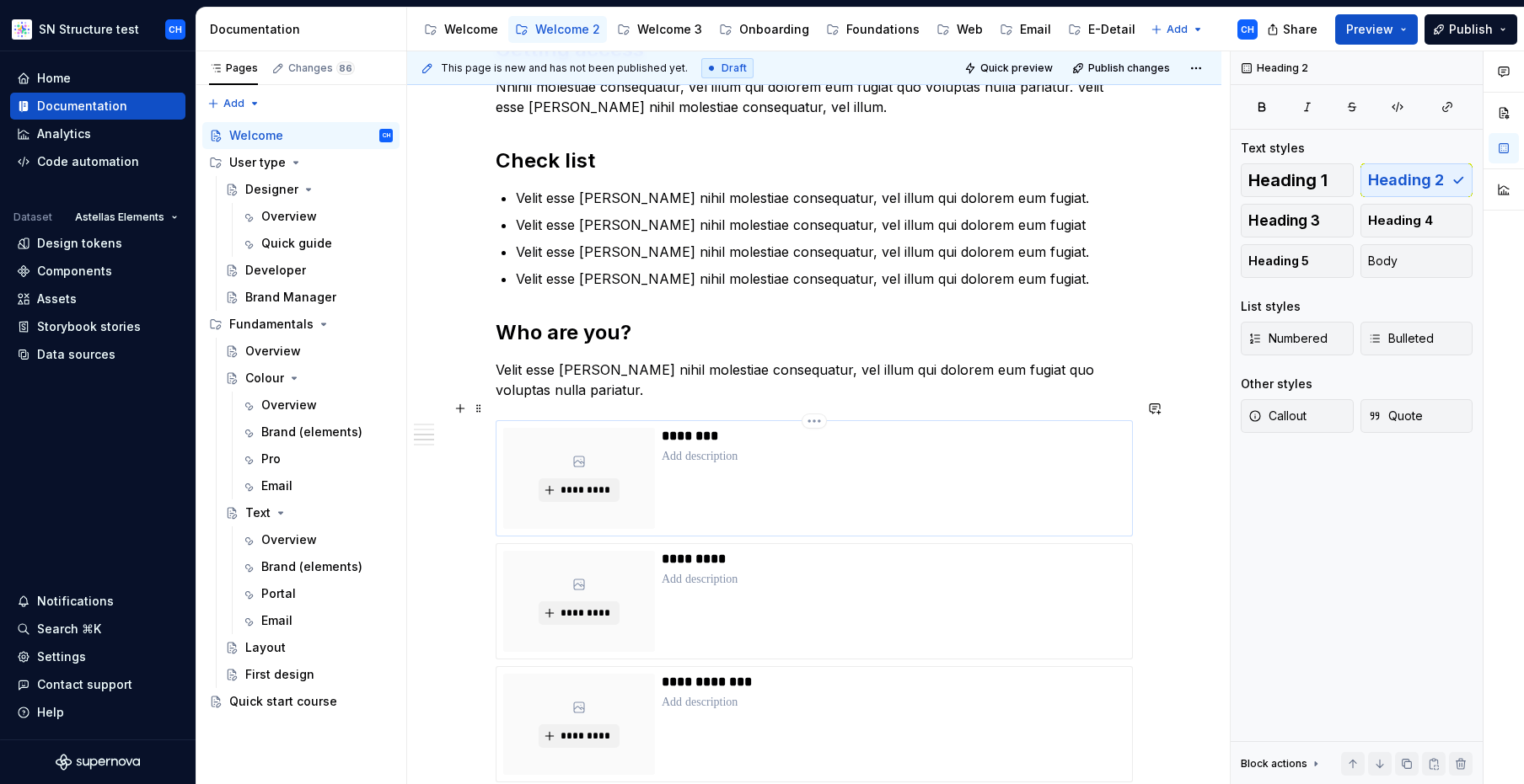
scroll to position [415, 0]
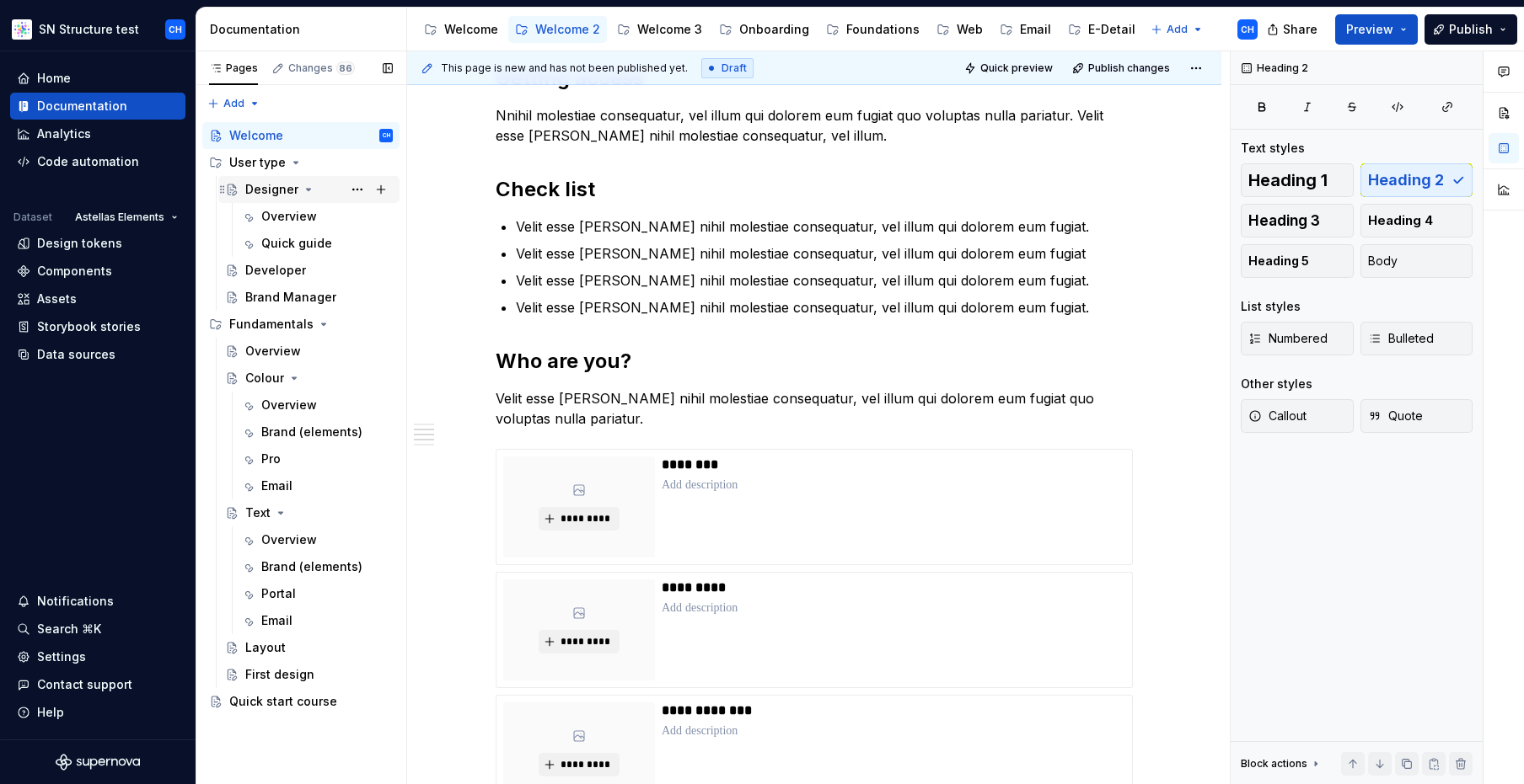
click at [273, 193] on div "Designer" at bounding box center [272, 190] width 53 height 17
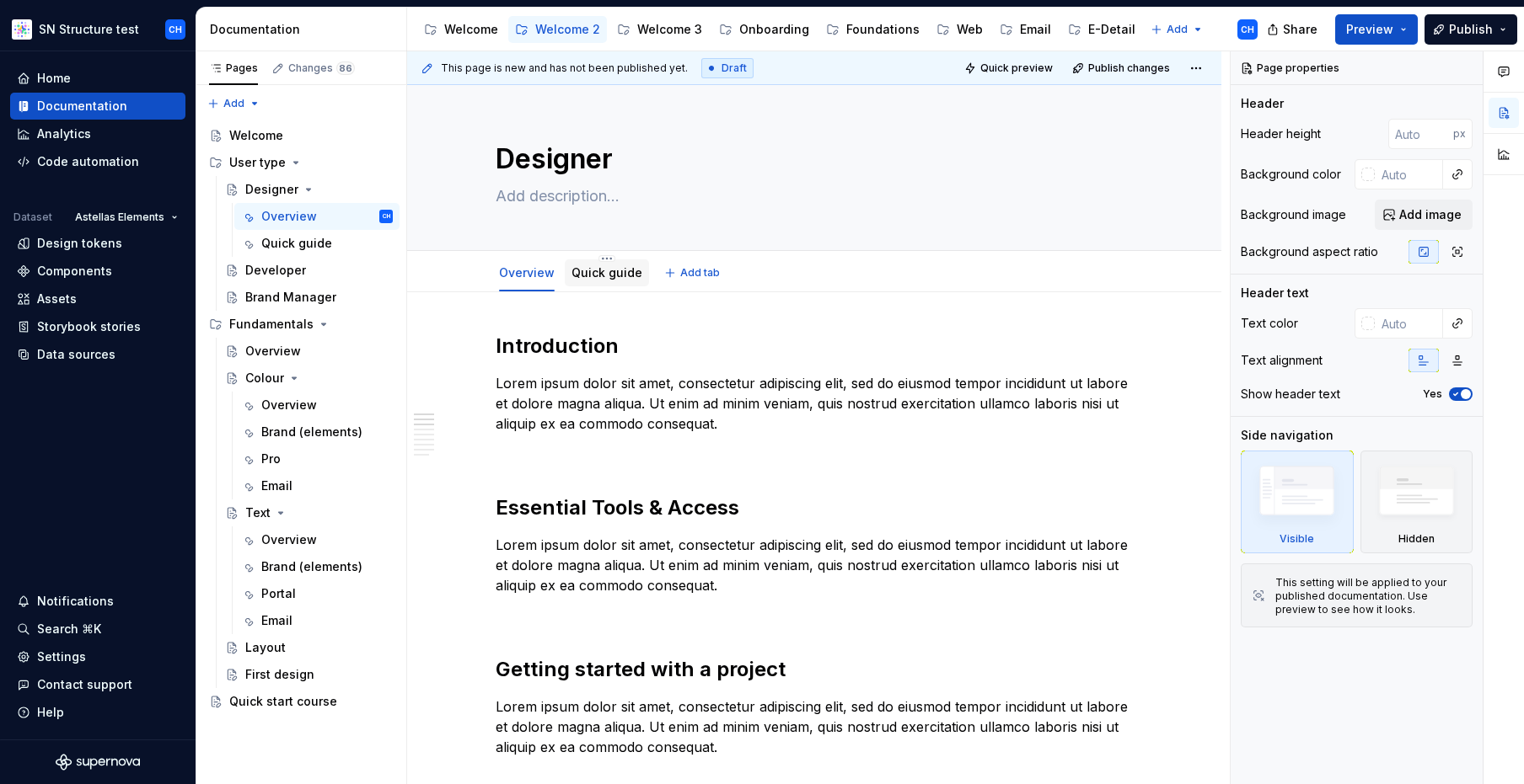
click at [614, 274] on link "Quick guide" at bounding box center [607, 272] width 70 height 15
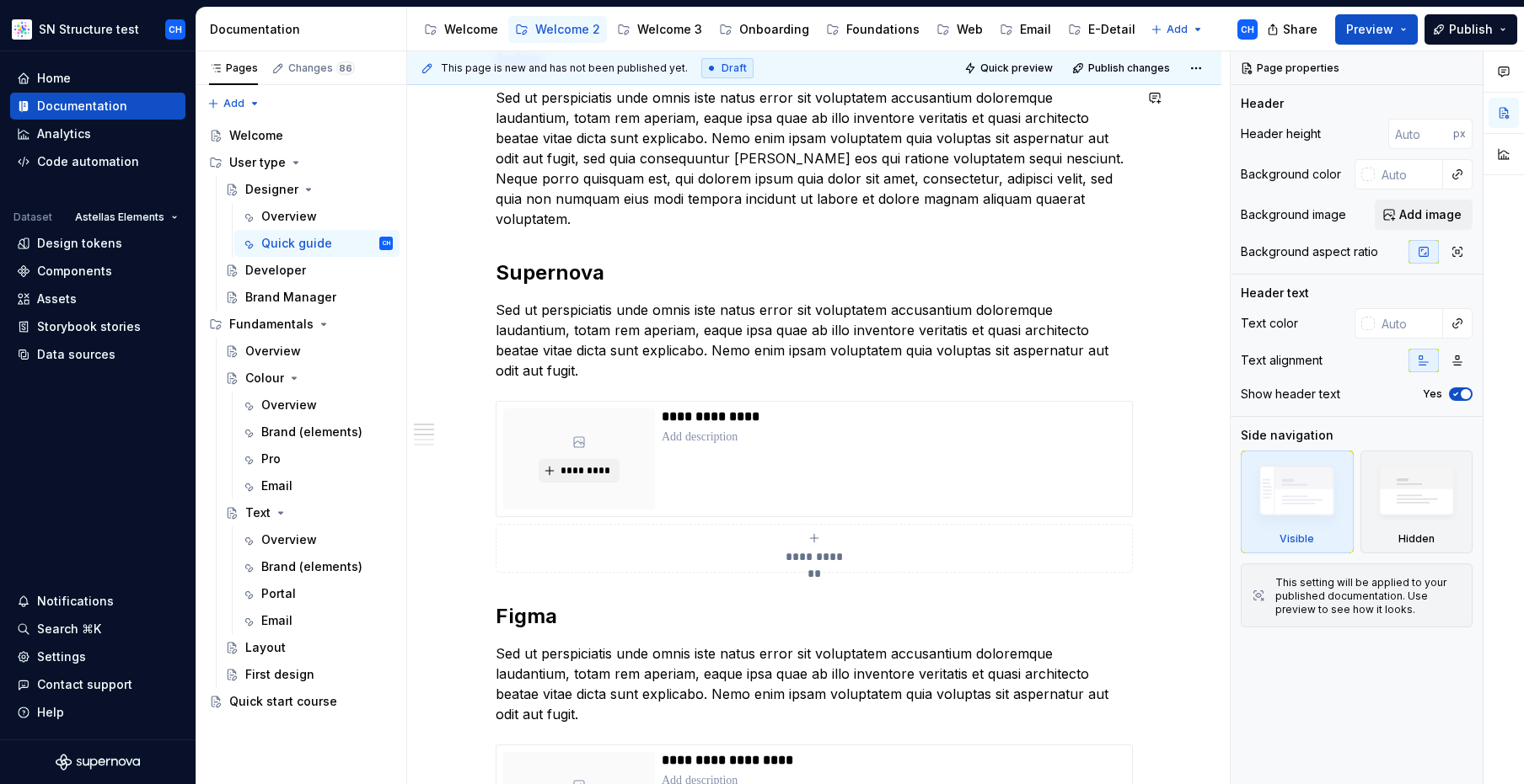
scroll to position [286, 0]
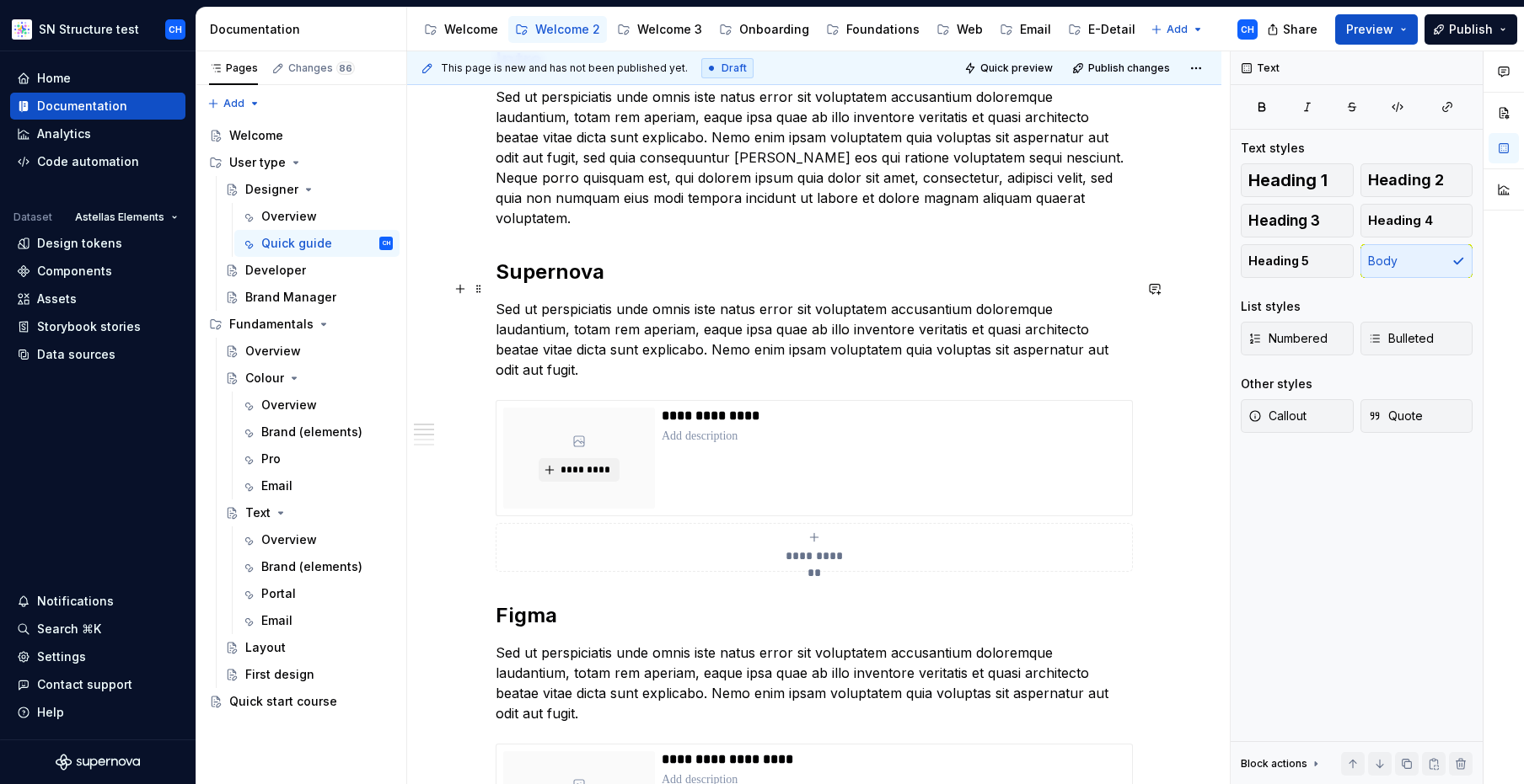
click at [707, 311] on p "Sed ut perspiciatis unde omnis iste natus error sit voluptatem accusantium dolo…" at bounding box center [813, 340] width 637 height 81
click at [635, 304] on p "Sed ut perspiciatis unde omnis iste natus error sit voluptatem accusantium dolo…" at bounding box center [813, 340] width 637 height 81
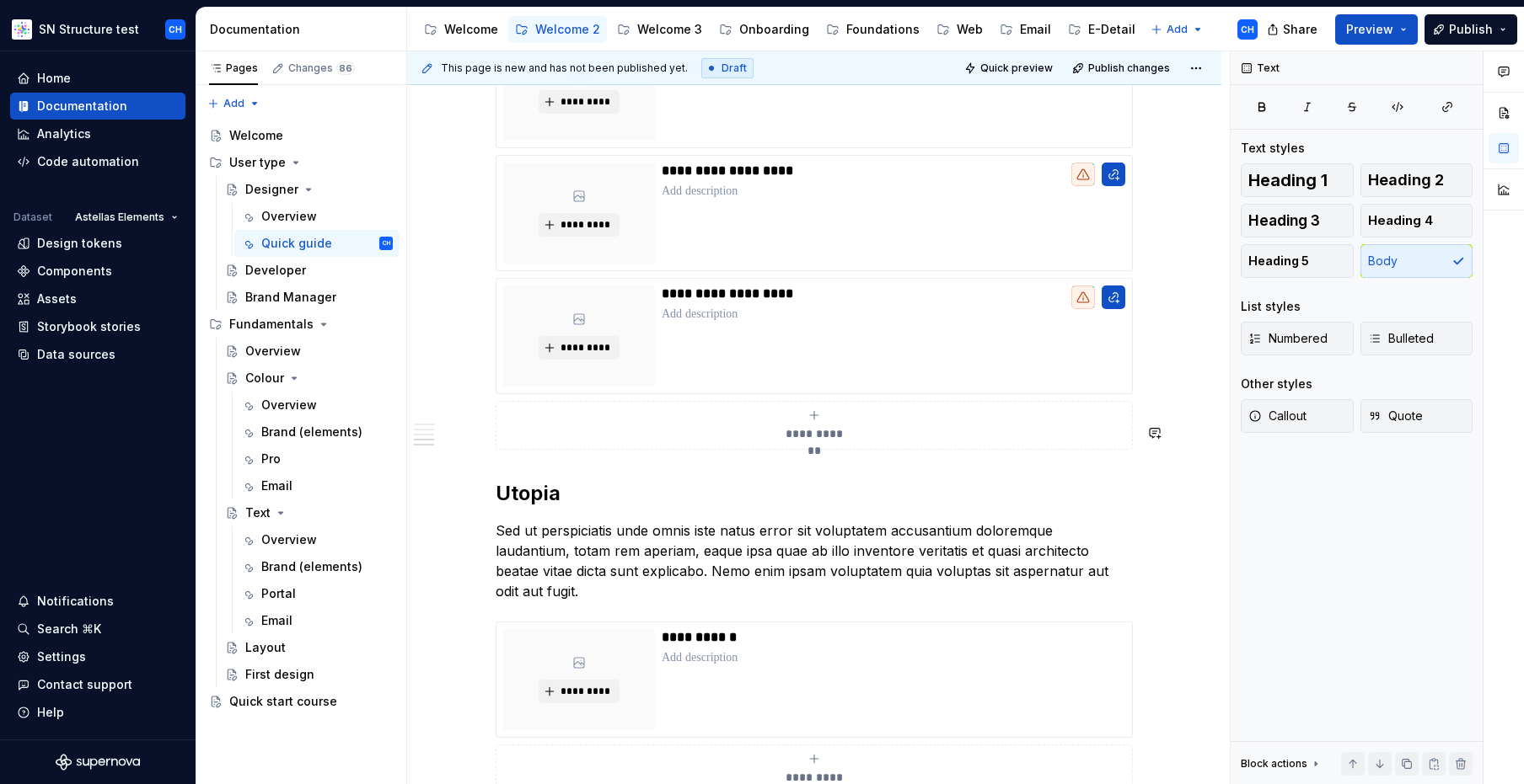
scroll to position [1019, 0]
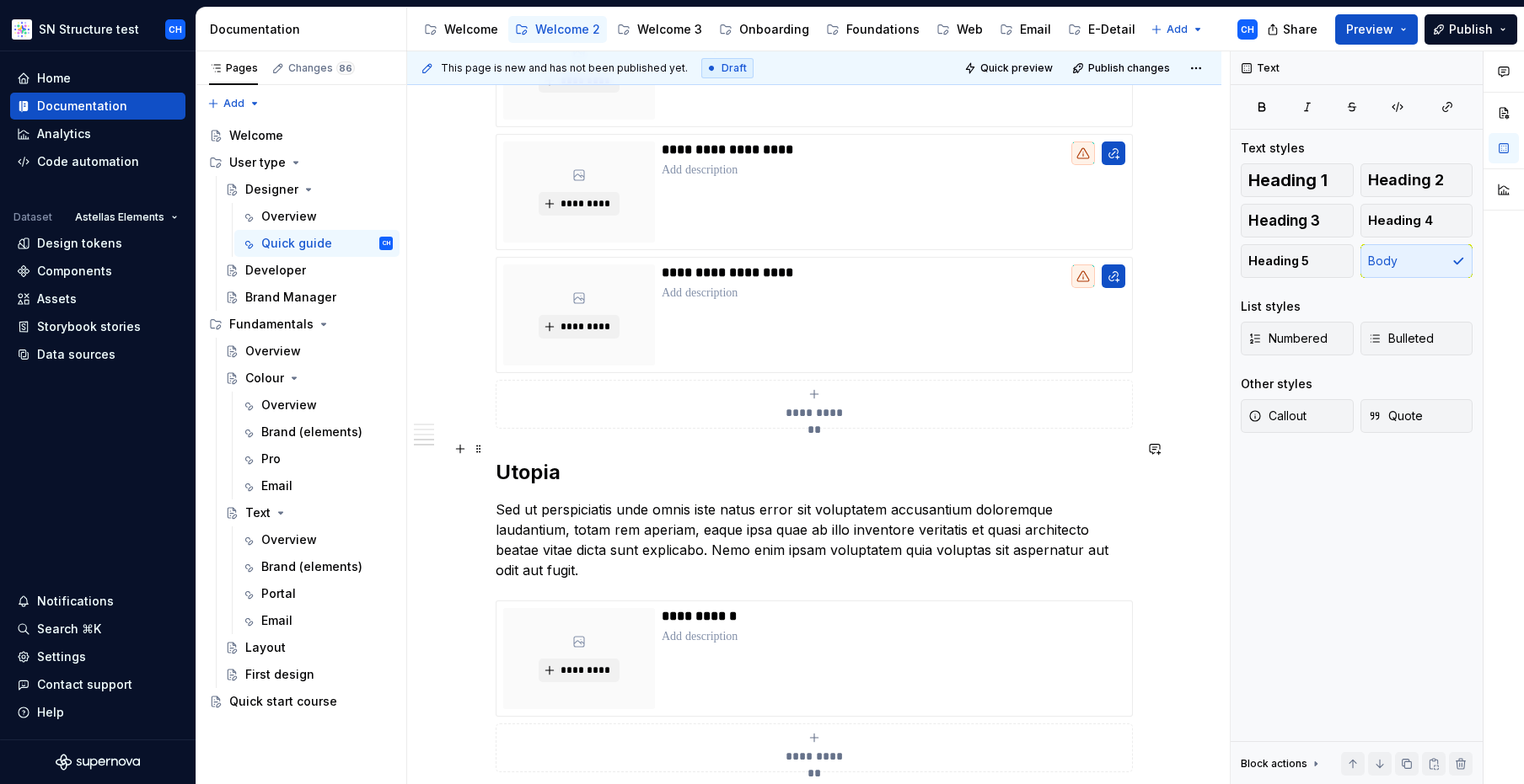
click at [659, 499] on p "Sed ut perspiciatis unde omnis iste natus error sit voluptatem accusantium dolo…" at bounding box center [813, 540] width 637 height 81
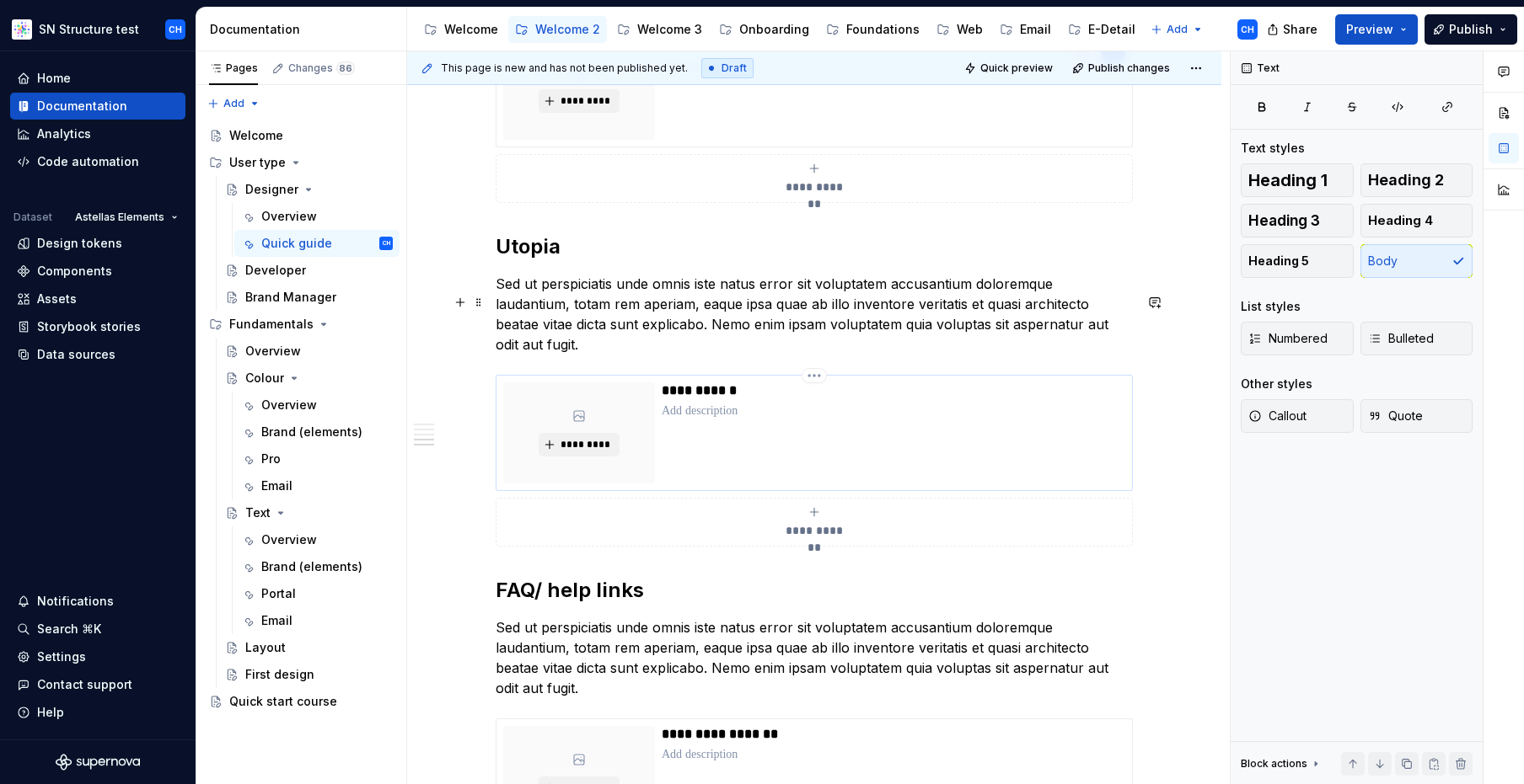
scroll to position [1302, 0]
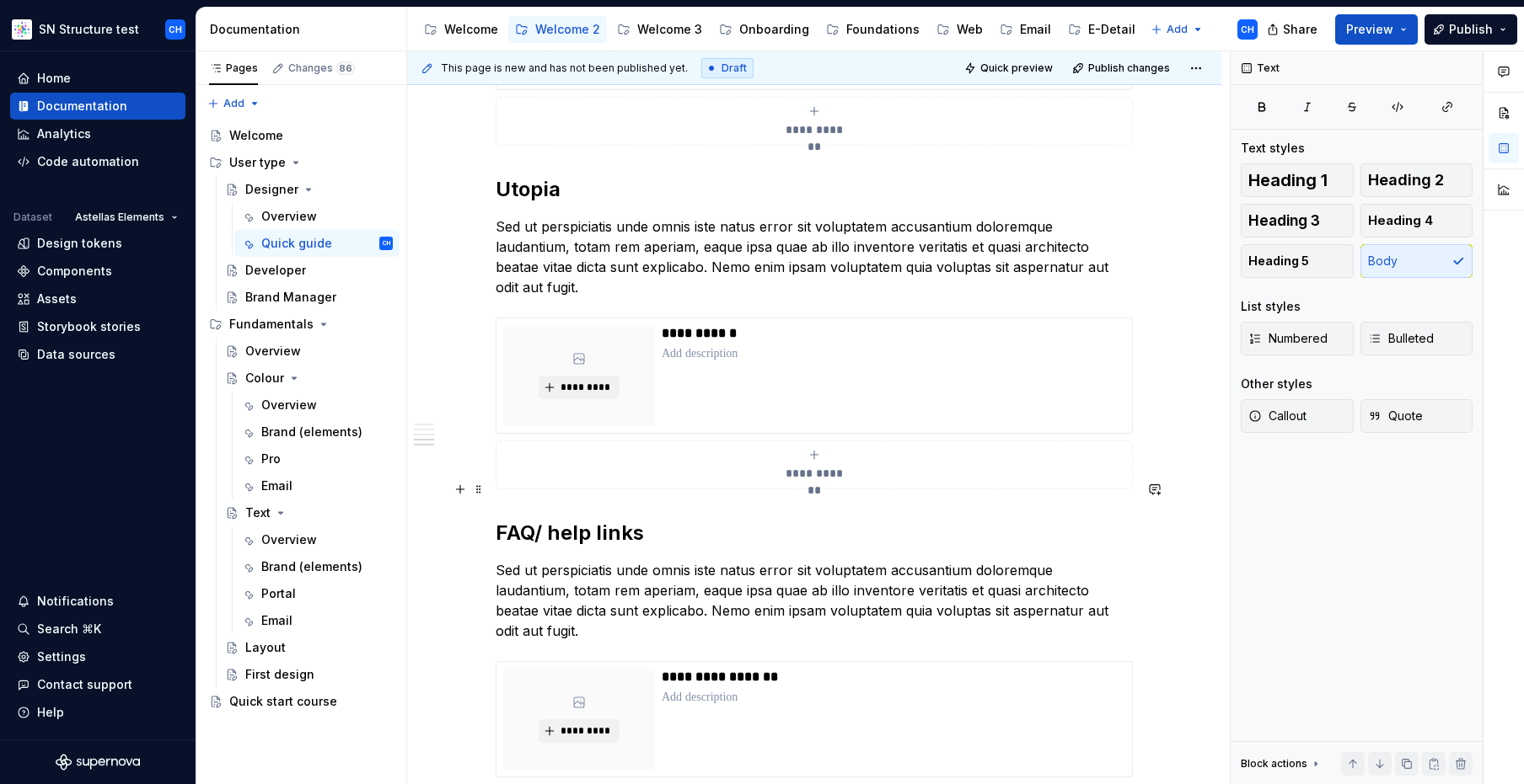
click at [626, 560] on p "Sed ut perspiciatis unde omnis iste natus error sit voluptatem accusantium dolo…" at bounding box center [813, 600] width 637 height 81
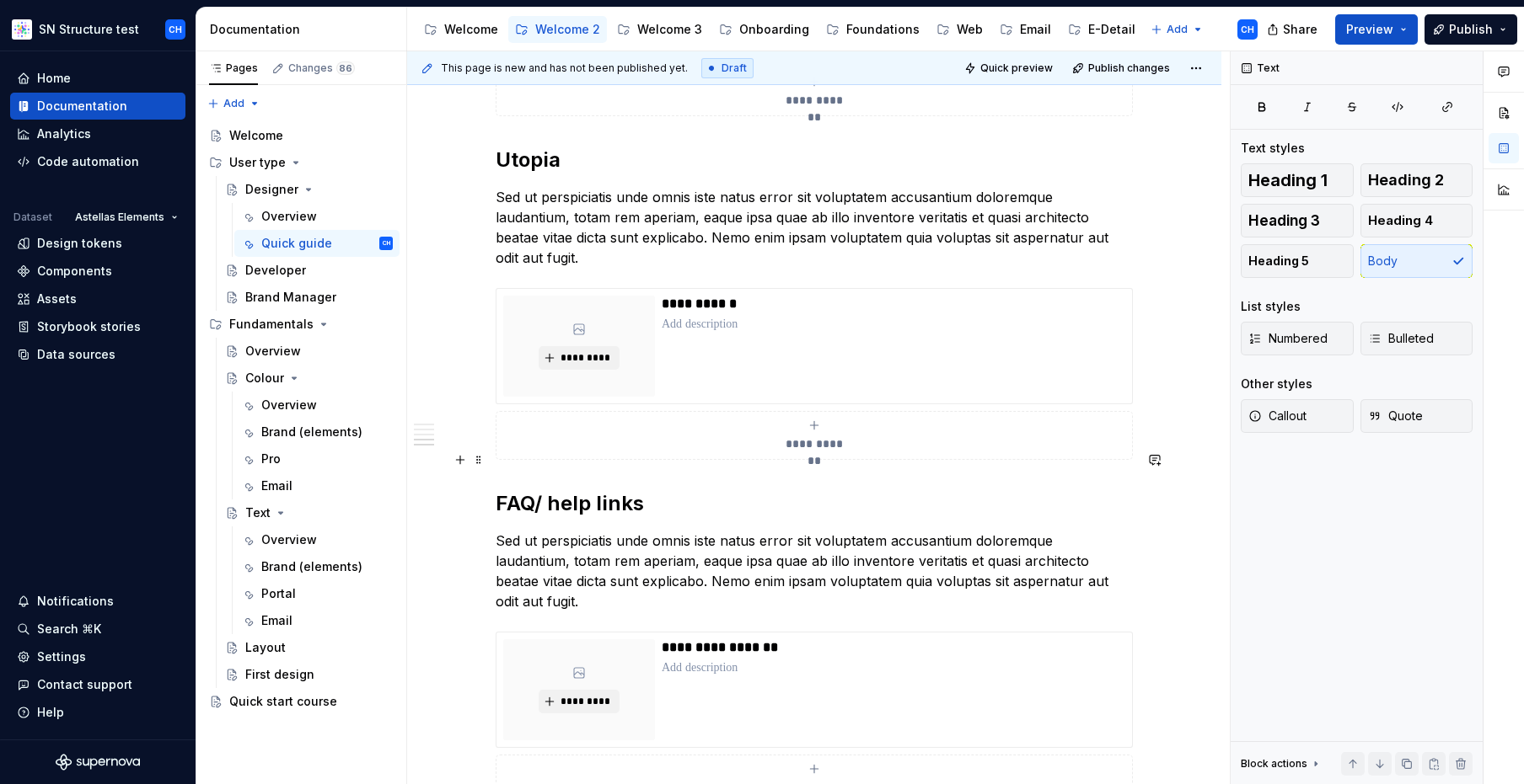
scroll to position [1333, 0]
click at [633, 530] on p "Sed ut perspiciatis unde omnis iste natus error sit voluptatem accusantium dolo…" at bounding box center [813, 570] width 637 height 81
click at [736, 530] on p "Sed ut perspiciatis unde omnis iste natus error sit voluptatem accusantium dolo…" at bounding box center [813, 570] width 637 height 81
click at [729, 530] on p "Sed ut perspiciatis unde omnis iste natus error sit voluptatem accusantium dolo…" at bounding box center [813, 570] width 637 height 81
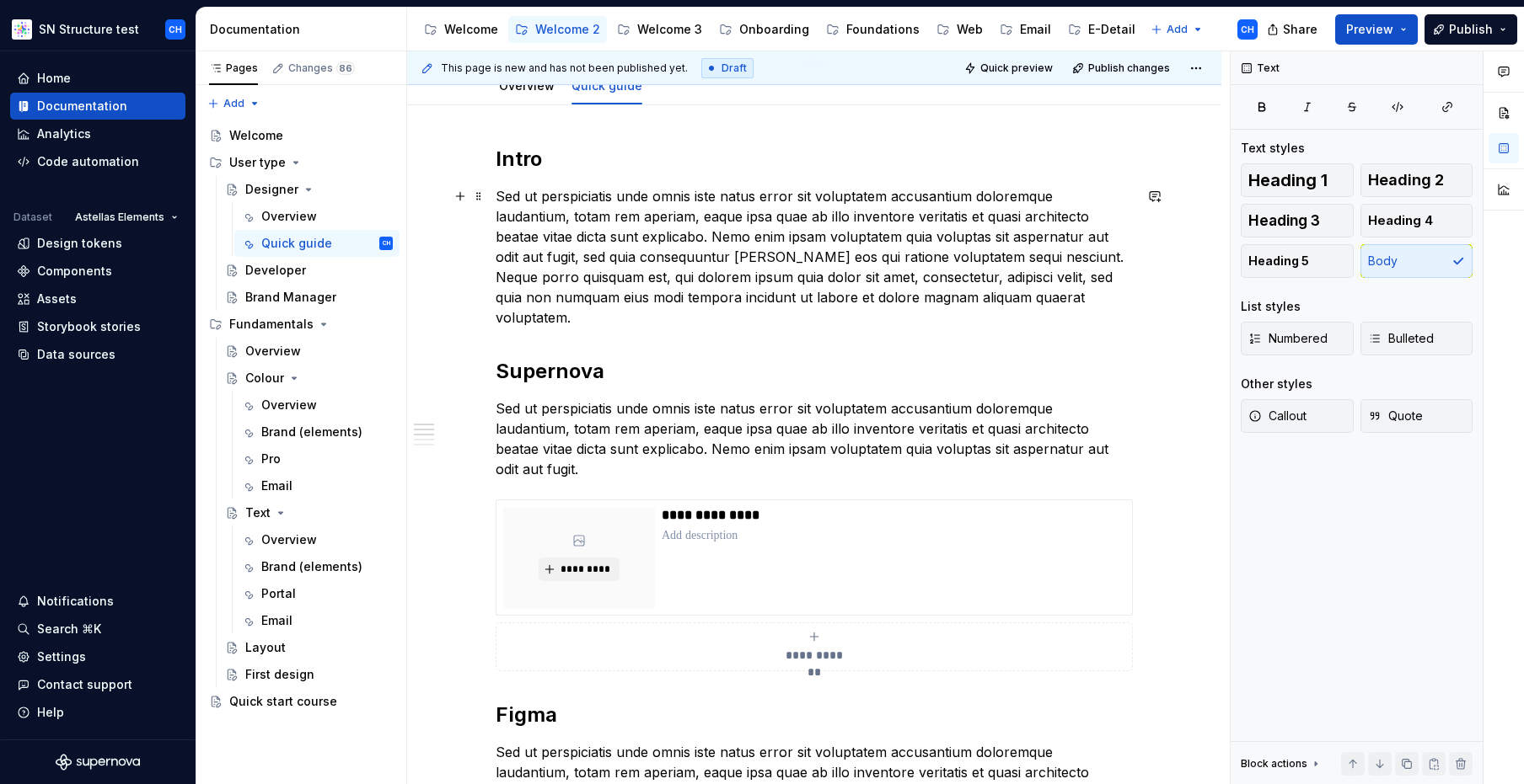
scroll to position [0, 0]
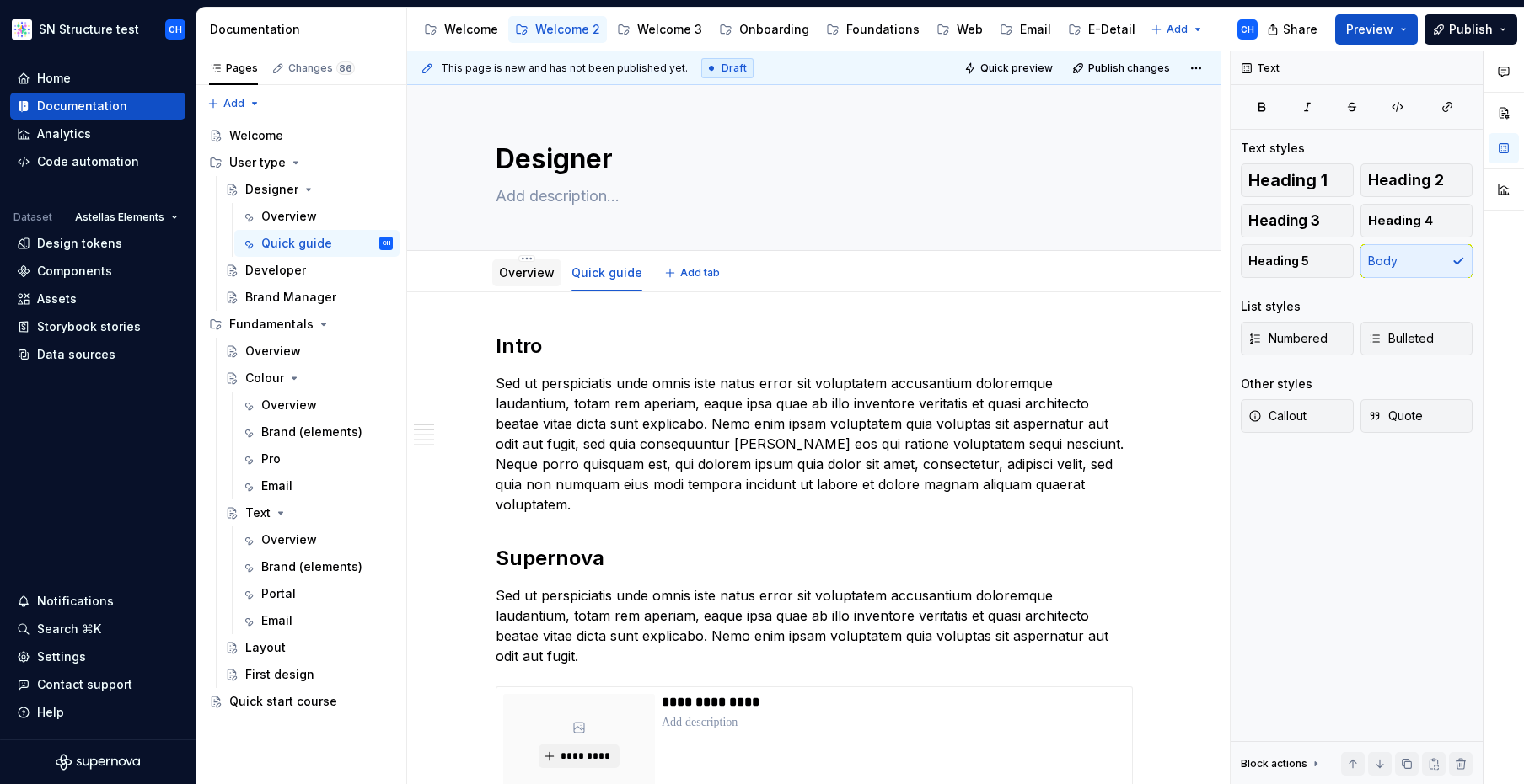
click at [520, 268] on link "Overview" at bounding box center [526, 272] width 56 height 15
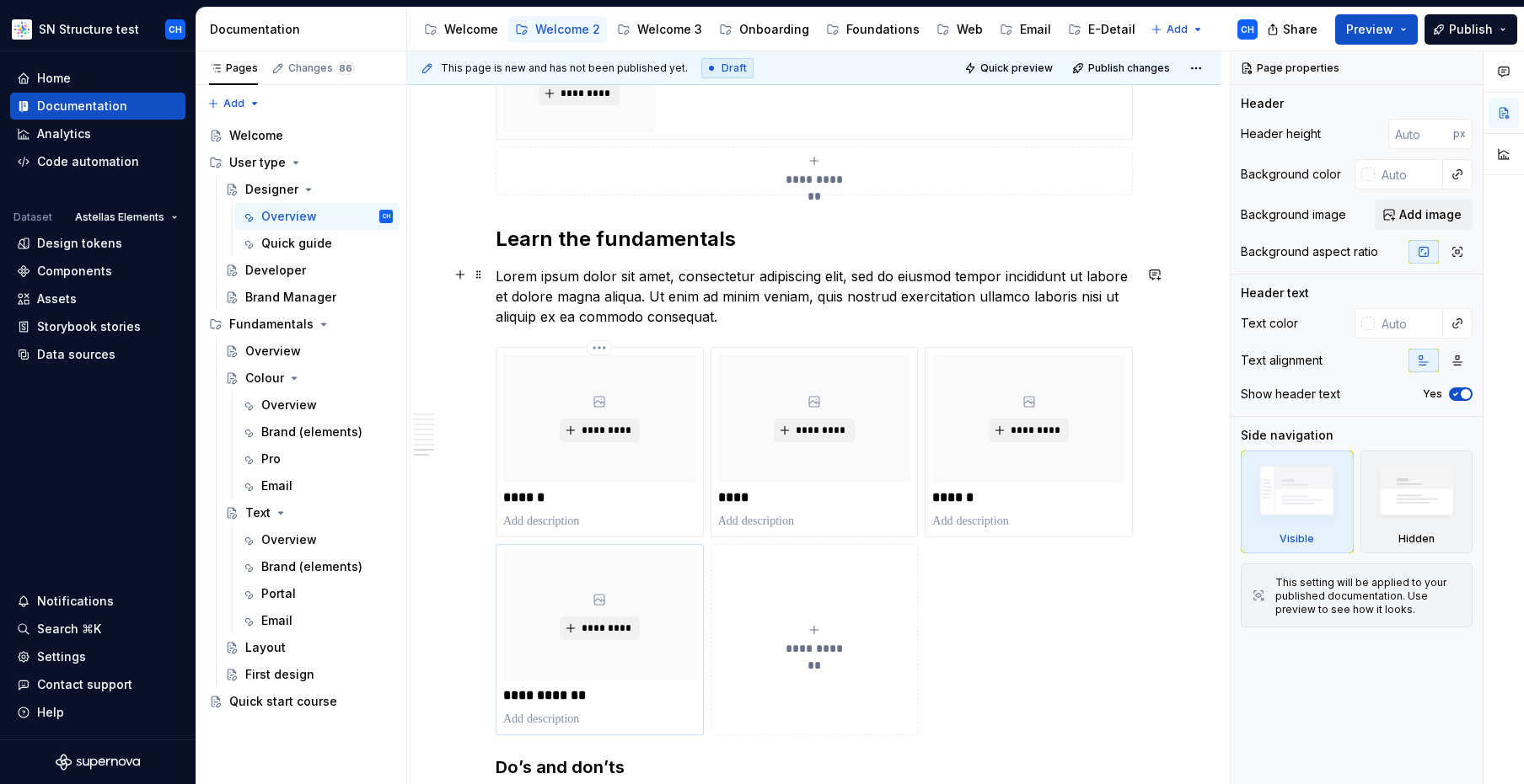
scroll to position [2216, 0]
click at [666, 263] on p "Lorem ipsum dolor sit amet, consectetur adipiscing elit, sed do eiusmod tempor …" at bounding box center [813, 293] width 637 height 61
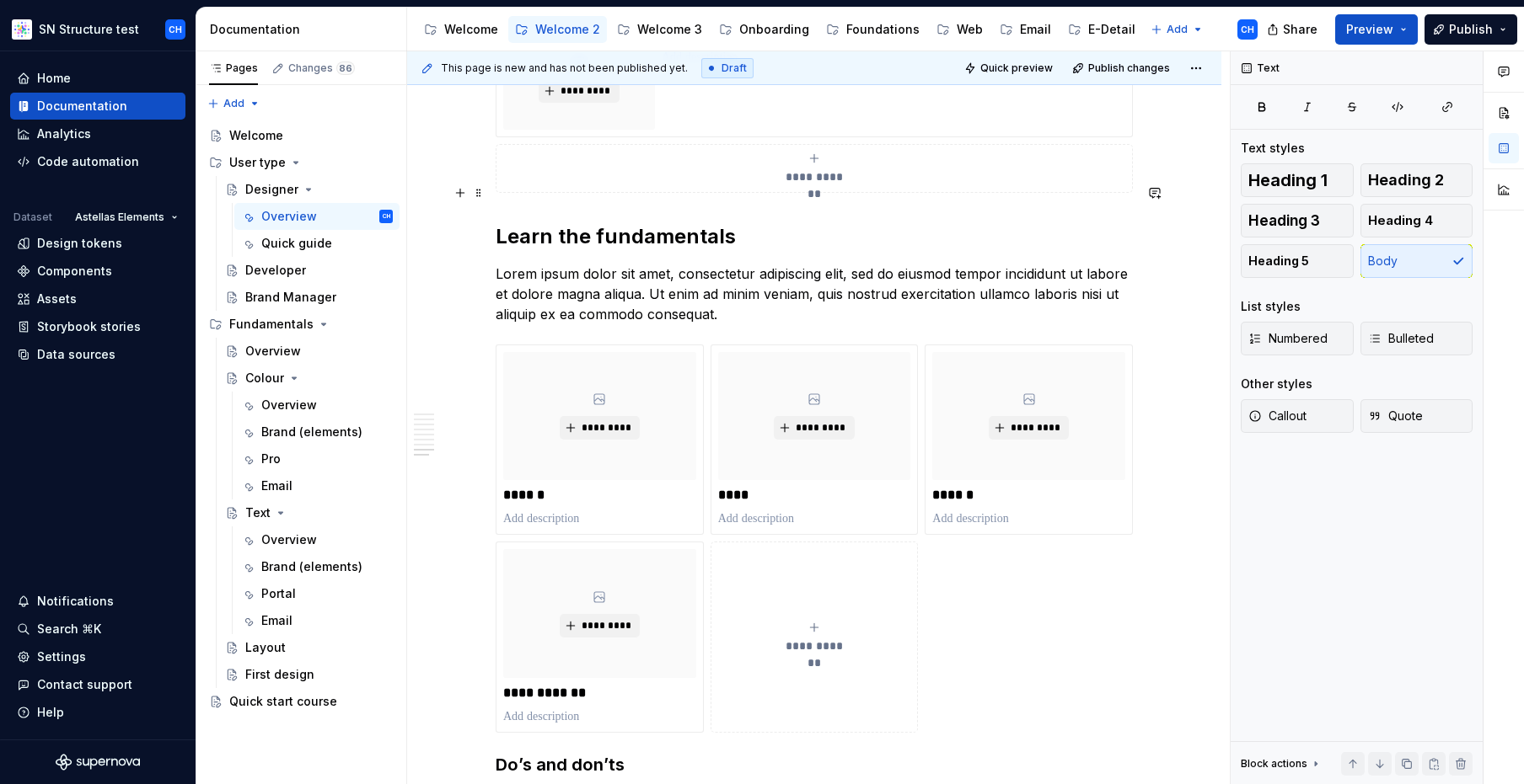
click at [668, 263] on p "Lorem ipsum dolor sit amet, consectetur adipiscing elit, sed do eiusmod tempor …" at bounding box center [813, 293] width 637 height 61
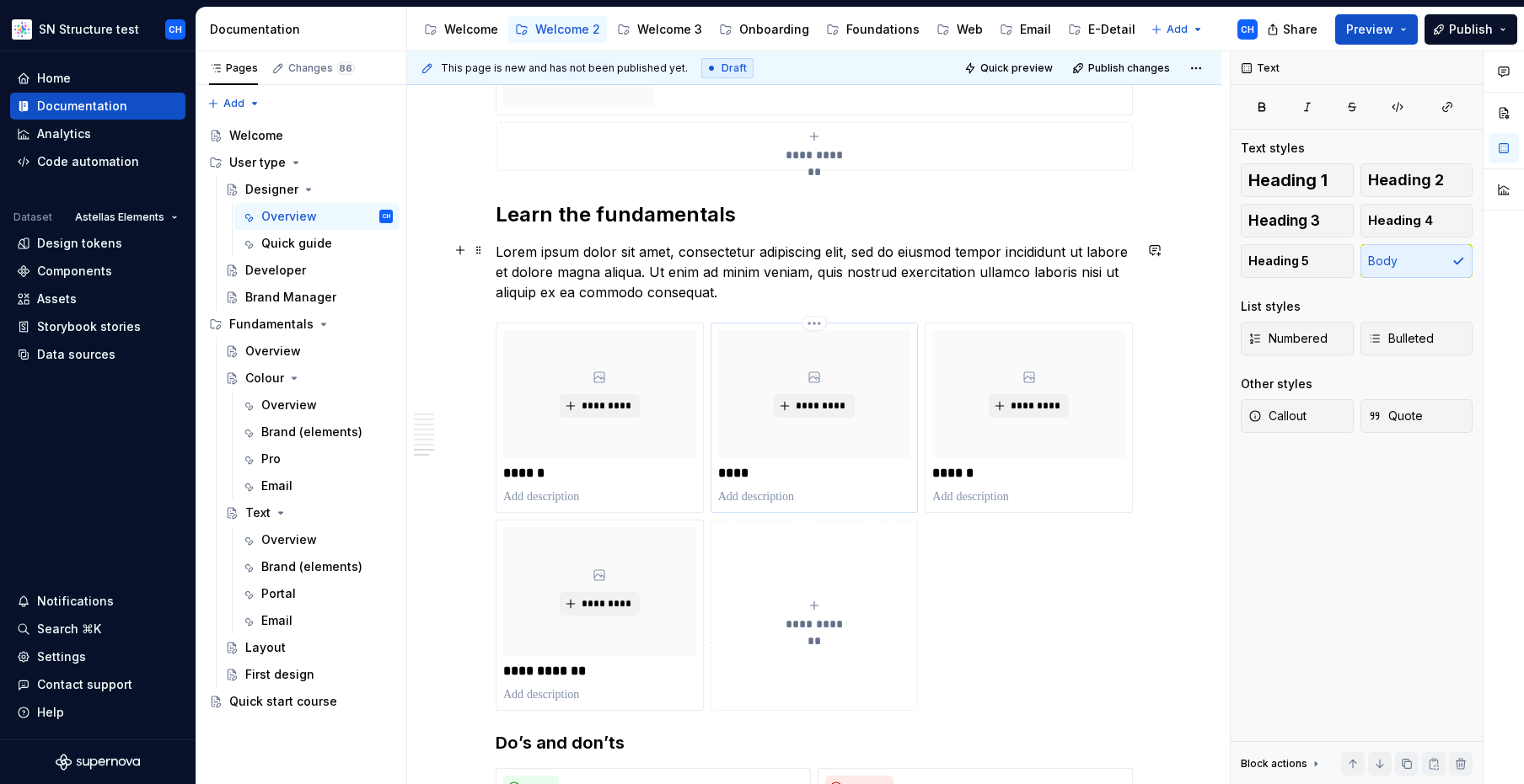
scroll to position [2239, 0]
click at [262, 383] on div "Colour" at bounding box center [264, 378] width 39 height 17
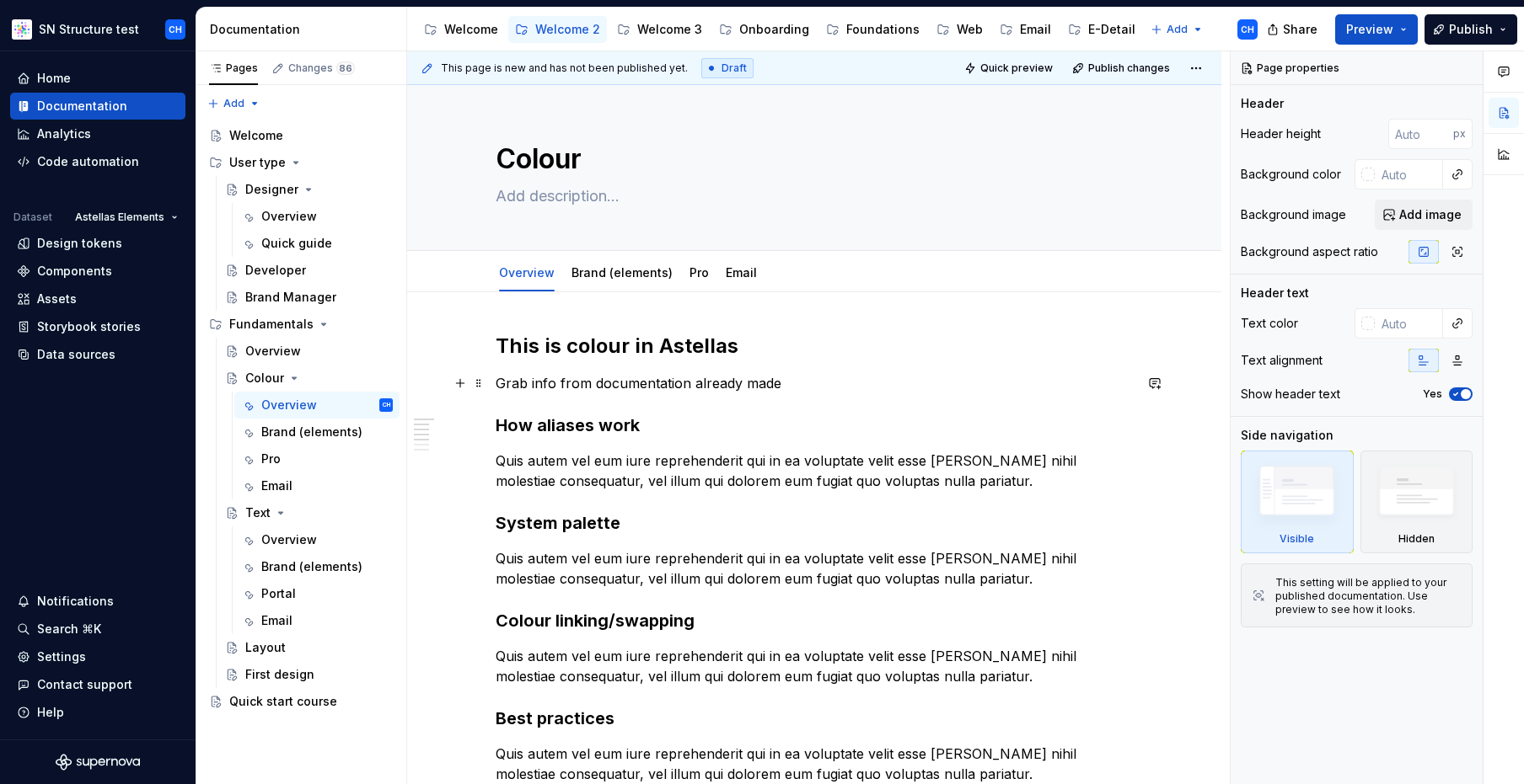
click at [1001, 379] on p "Grab info from documentation already made" at bounding box center [813, 383] width 637 height 21
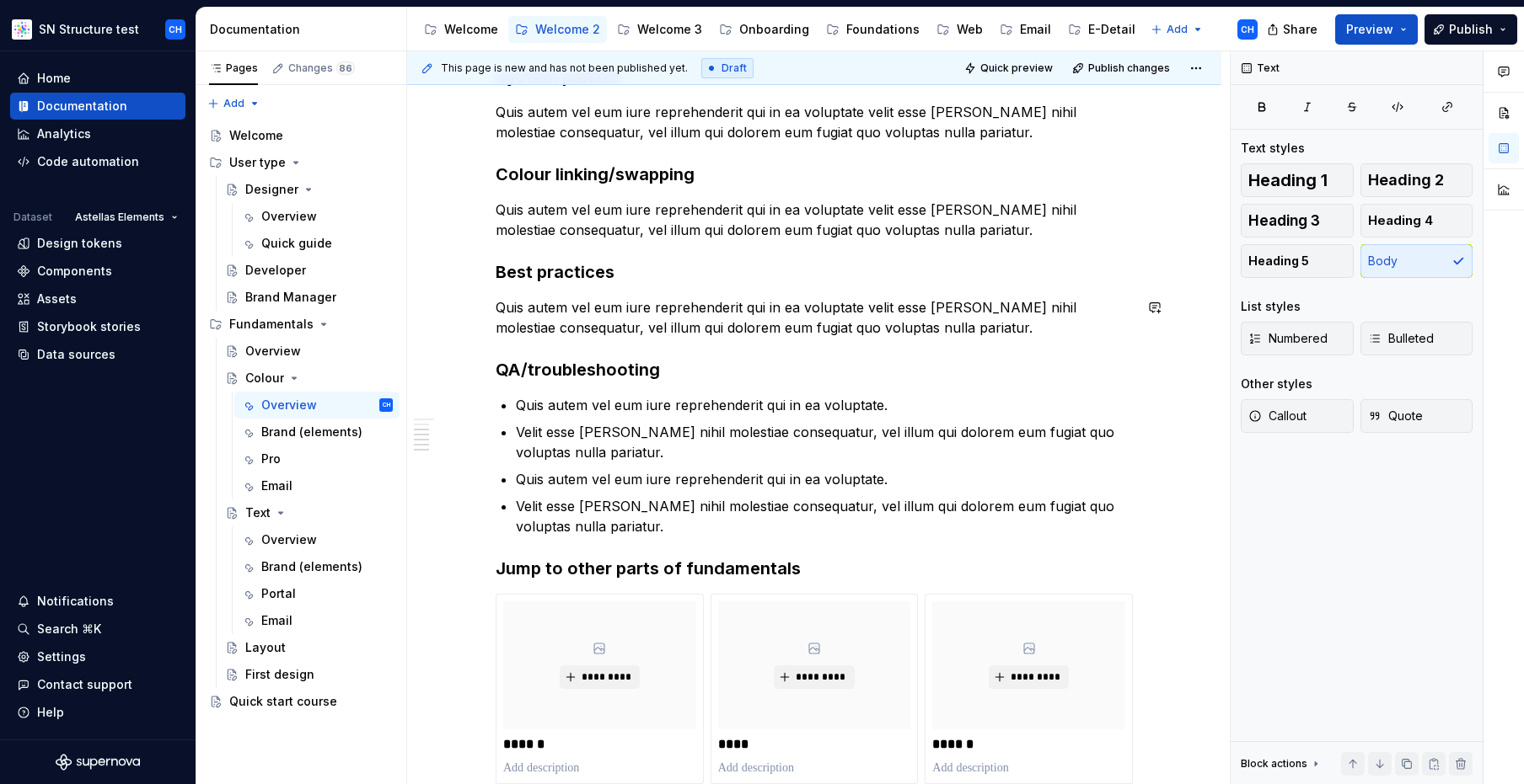
scroll to position [457, 0]
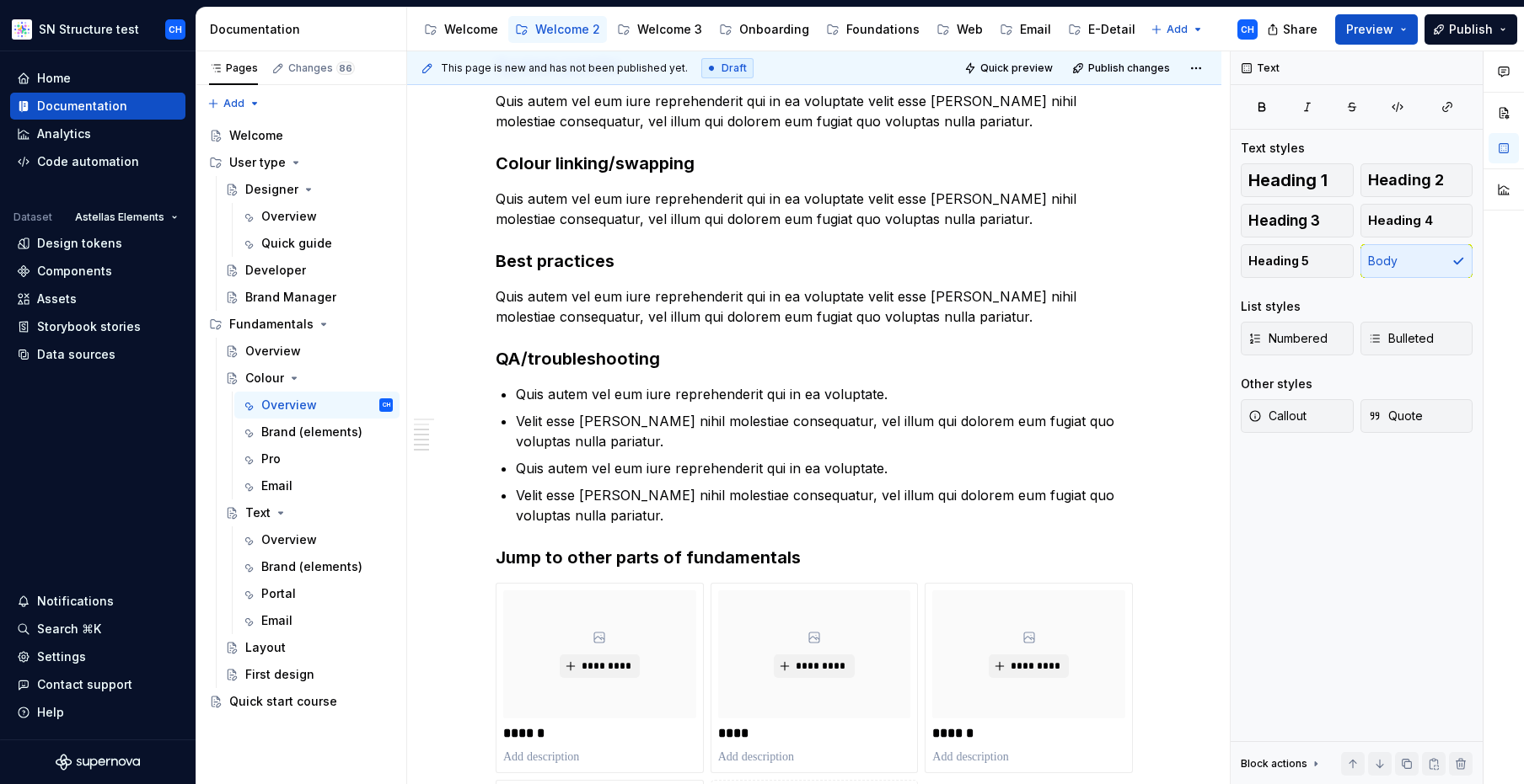
type textarea "*"
